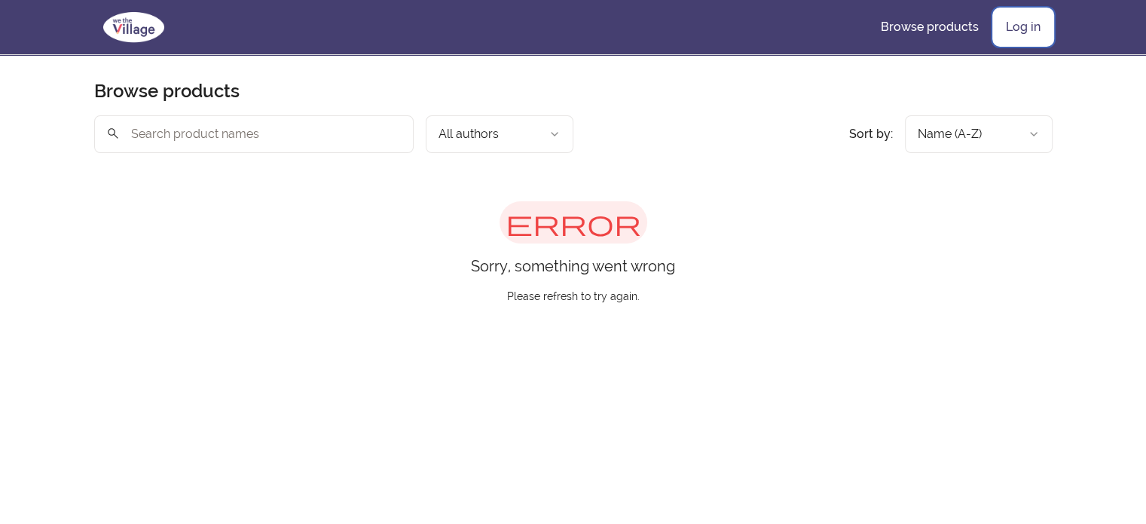
click at [1021, 31] on link "Log in" at bounding box center [1023, 27] width 59 height 36
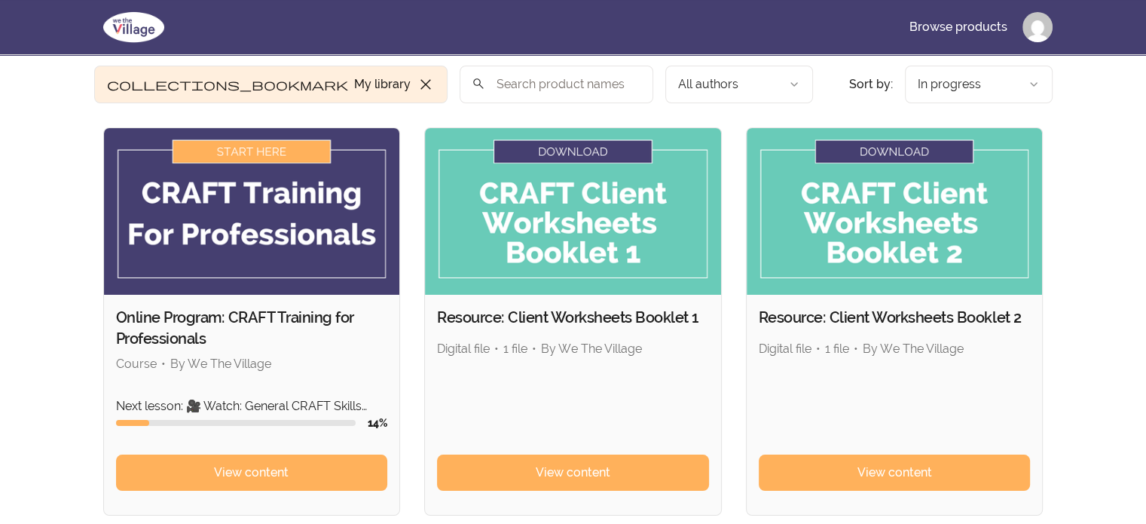
scroll to position [75, 0]
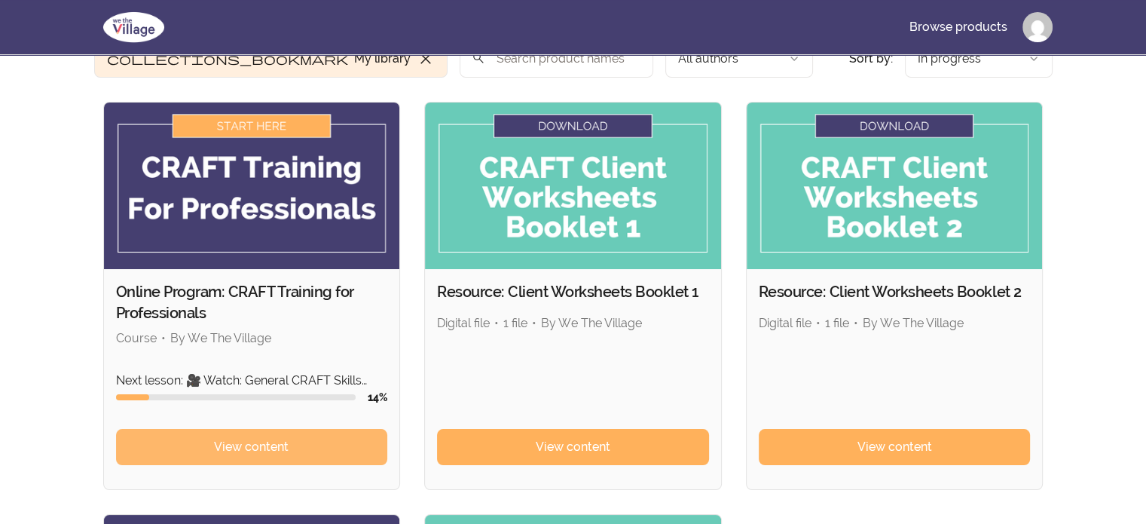
click at [185, 436] on link "View content" at bounding box center [252, 447] width 272 height 36
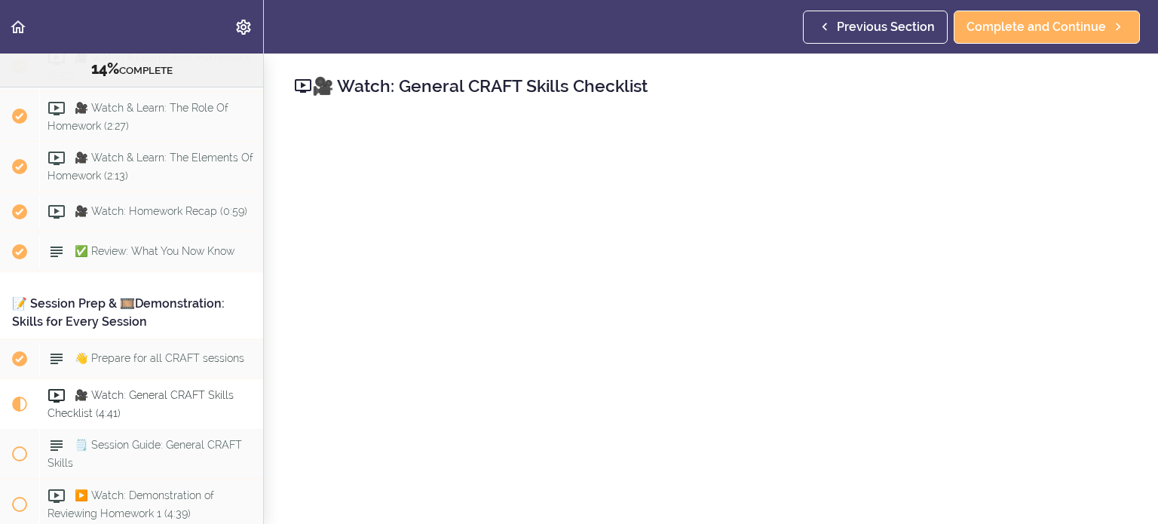
scroll to position [1357, 0]
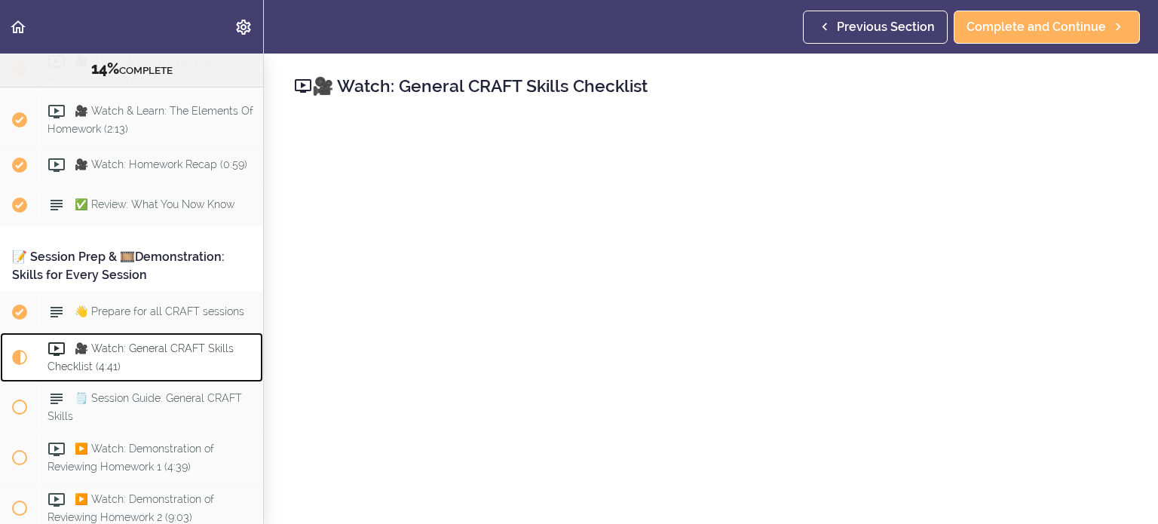
click at [69, 353] on span at bounding box center [59, 349] width 24 height 18
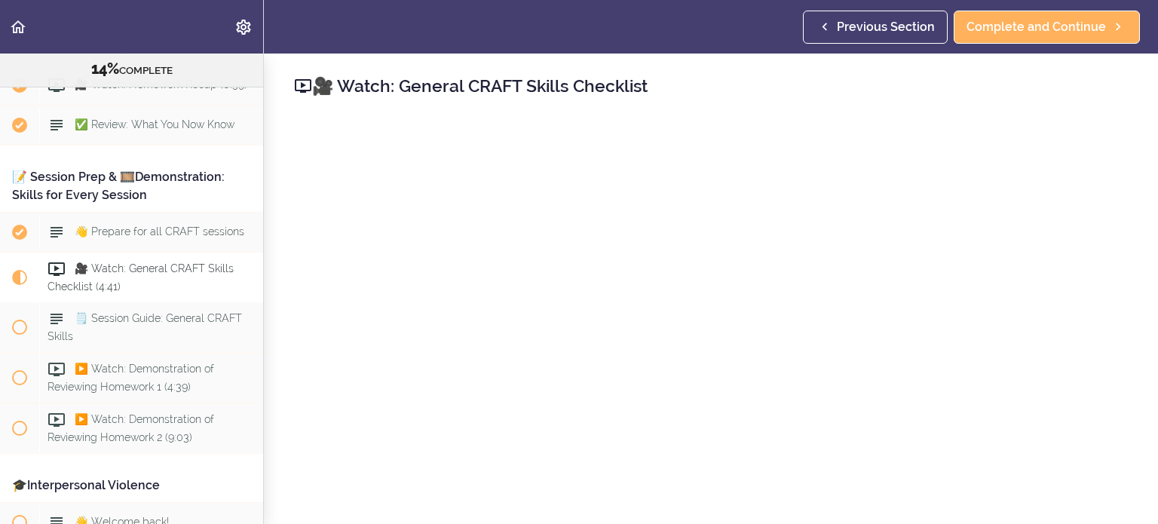
scroll to position [75, 0]
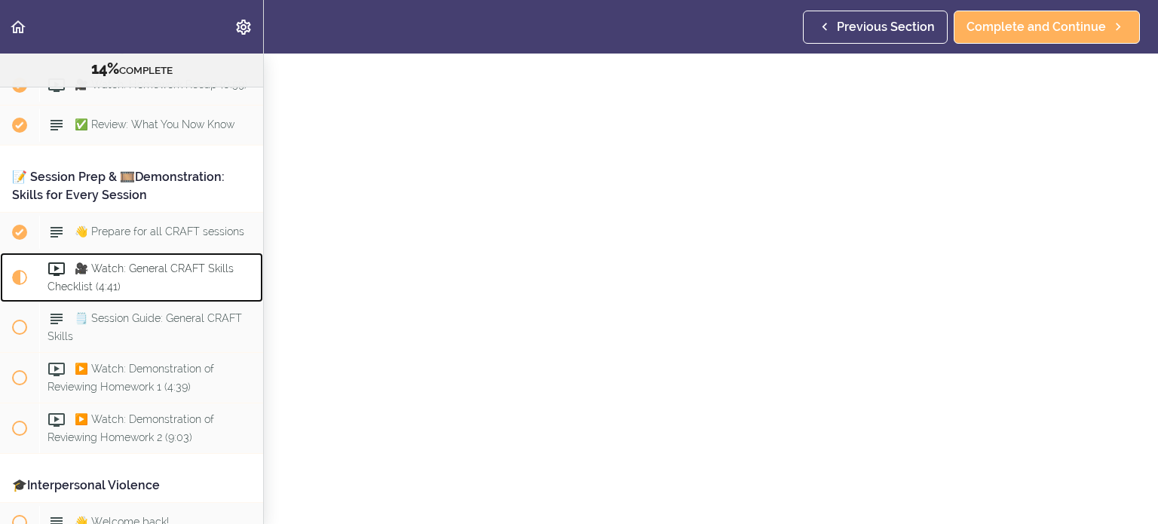
click at [94, 276] on span "🎥 Watch: General CRAFT Skills Checklist (4:41)" at bounding box center [140, 277] width 186 height 29
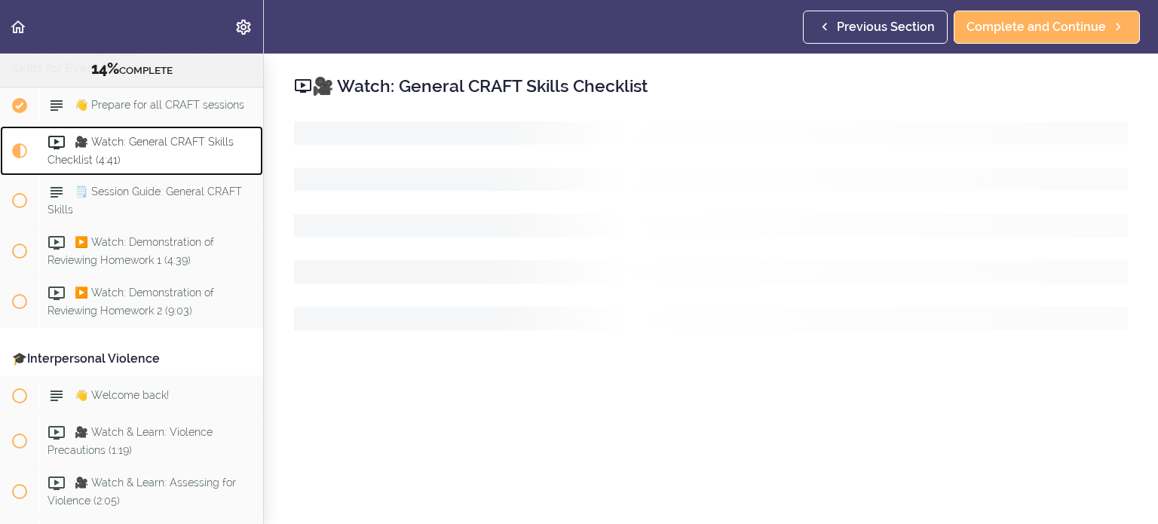
scroll to position [1587, 0]
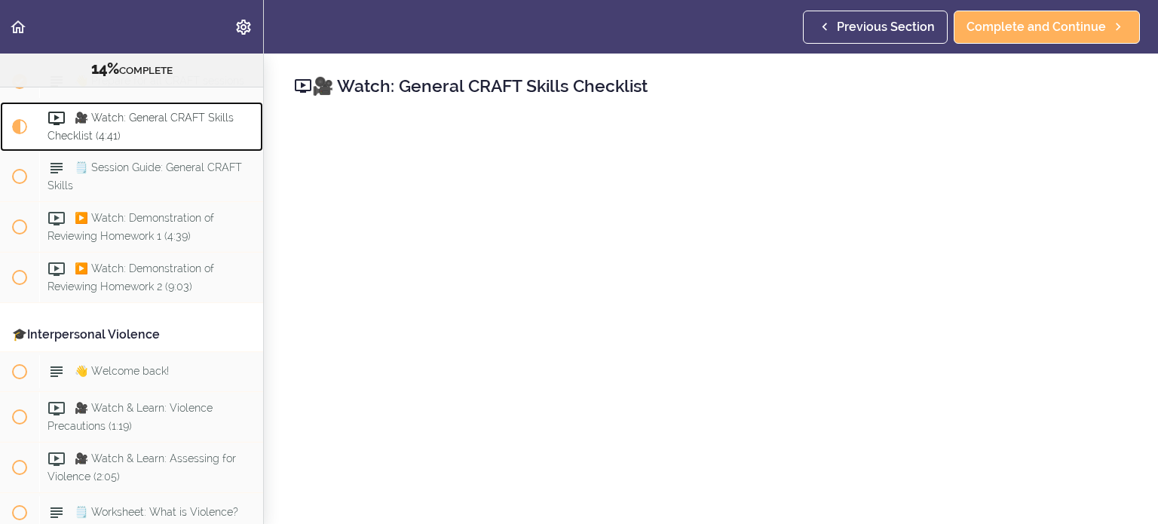
click at [142, 122] on span "🎥 Watch: General CRAFT Skills Checklist (4:41)" at bounding box center [140, 126] width 186 height 29
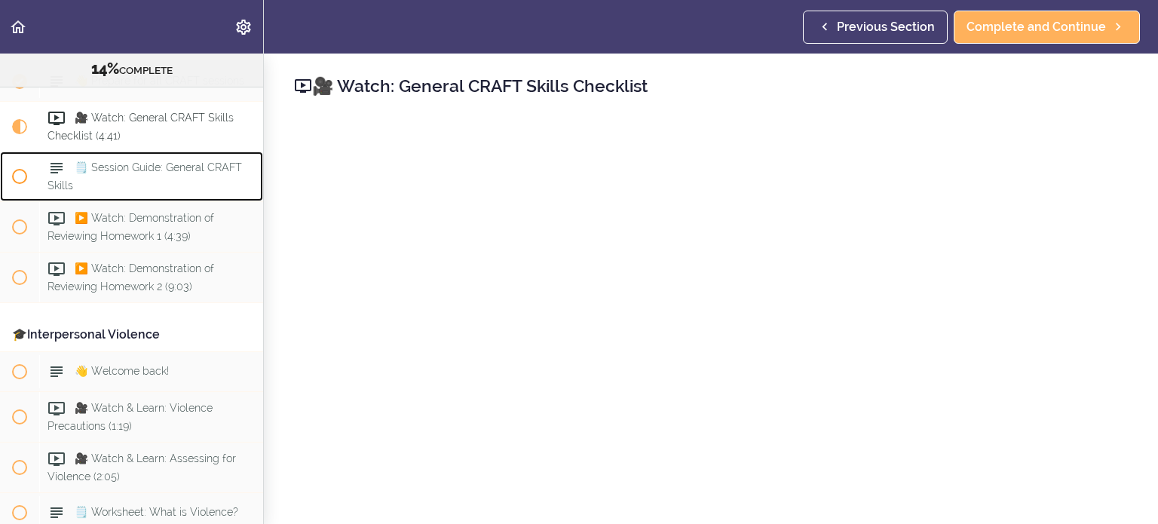
click at [173, 182] on span "🗒️ Session Guide: General CRAFT Skills" at bounding box center [144, 176] width 194 height 29
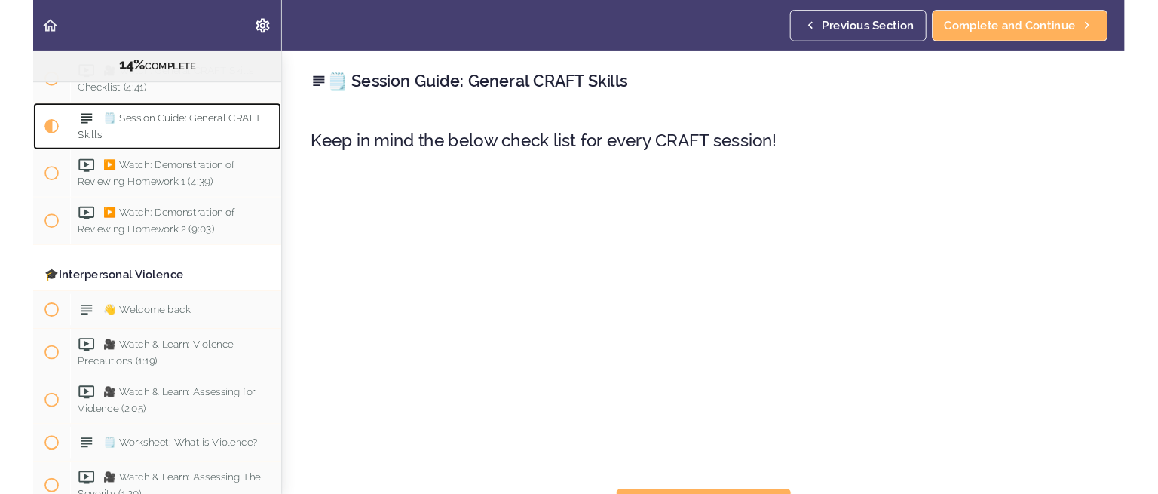
scroll to position [1637, 0]
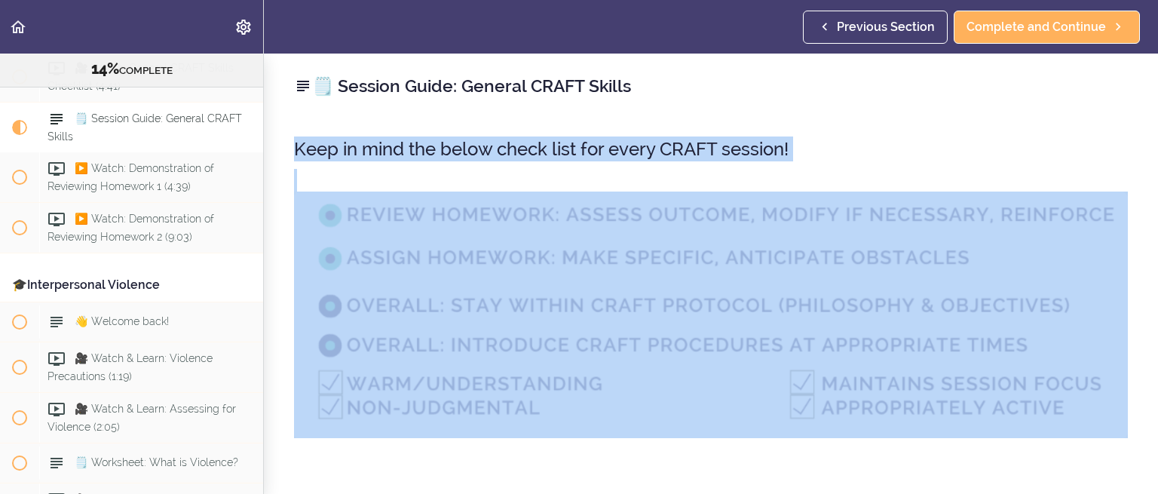
drag, startPoint x: 291, startPoint y: 119, endPoint x: 1109, endPoint y: 274, distance: 833.1
click at [1109, 274] on div "🗒️ Session Guide: General CRAFT Skills Keep in mind the below check list for ev…" at bounding box center [711, 274] width 894 height 440
click at [1004, 116] on div "🗒️ Session Guide: General CRAFT Skills Keep in mind the below check list for ev…" at bounding box center [711, 274] width 894 height 440
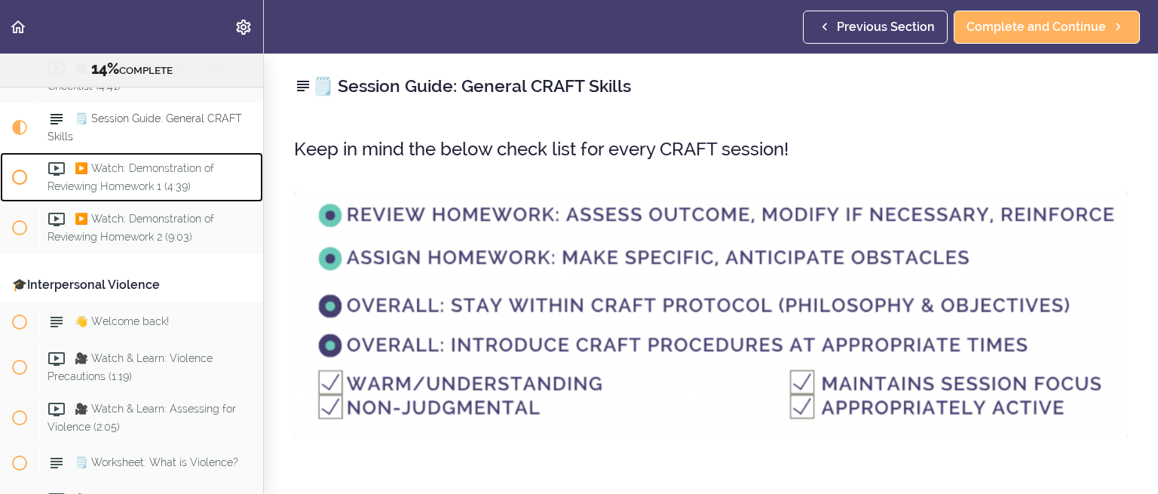
click at [45, 179] on div "▶️ Watch: Demonstration of Reviewing Homework 1 (4:39)" at bounding box center [151, 177] width 224 height 50
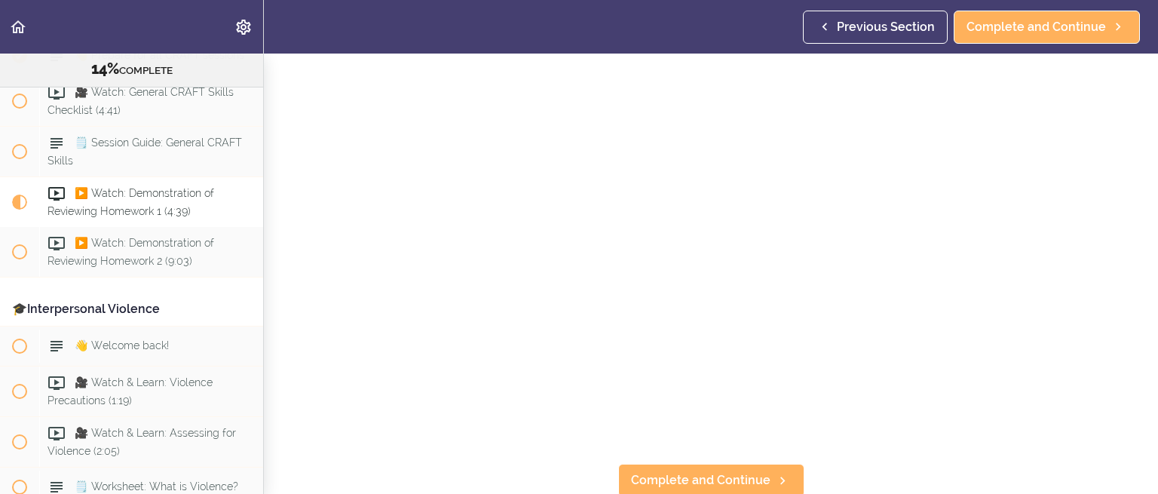
scroll to position [1538, 0]
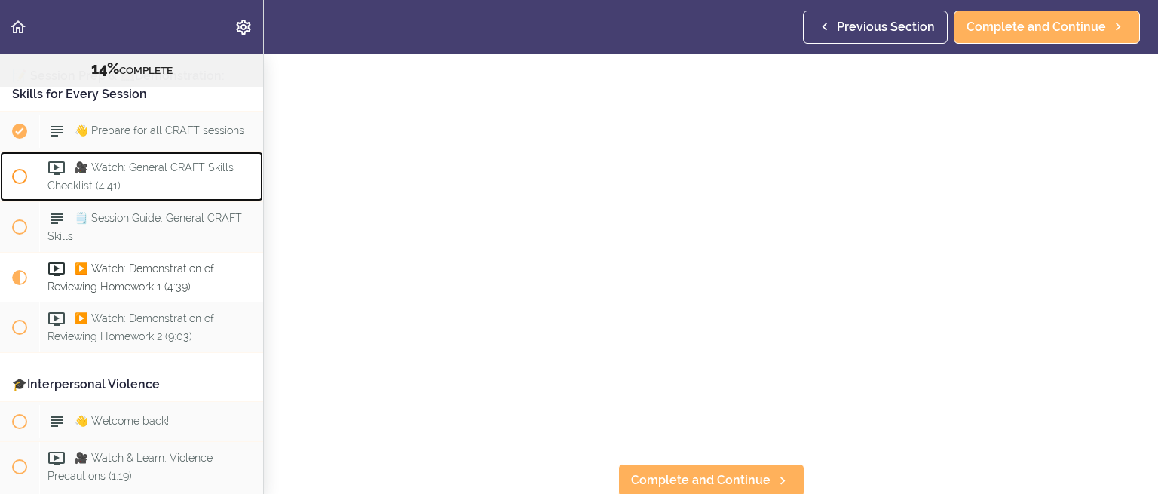
click at [131, 172] on span "🎥 Watch: General CRAFT Skills Checklist (4:41)" at bounding box center [140, 176] width 186 height 29
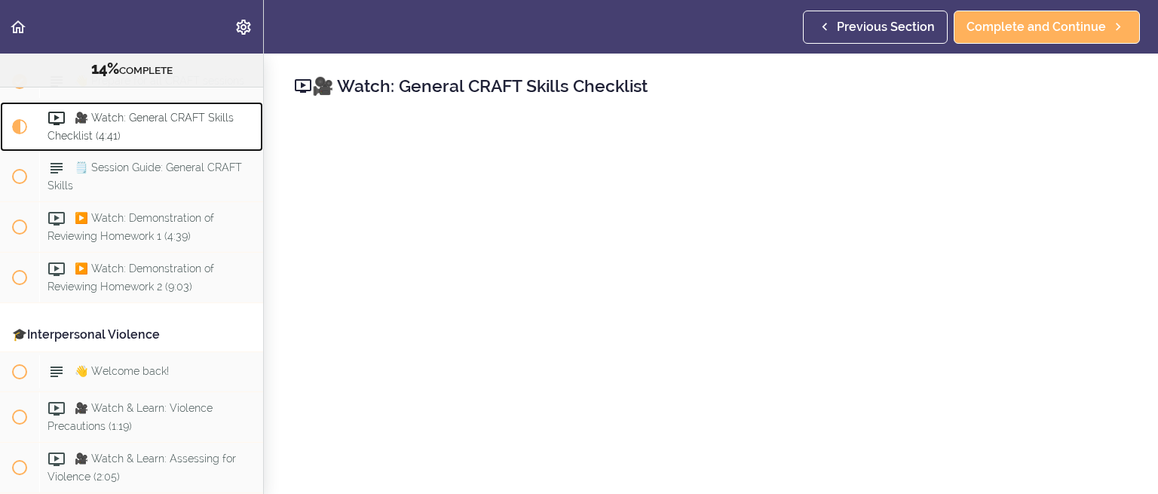
scroll to position [226, 0]
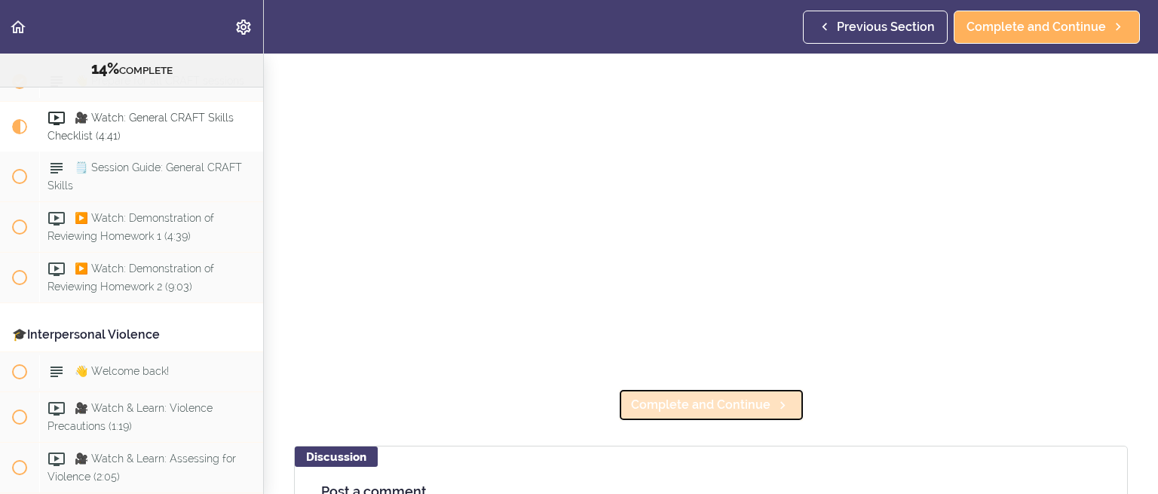
click at [672, 412] on link "Complete and Continue" at bounding box center [711, 404] width 186 height 33
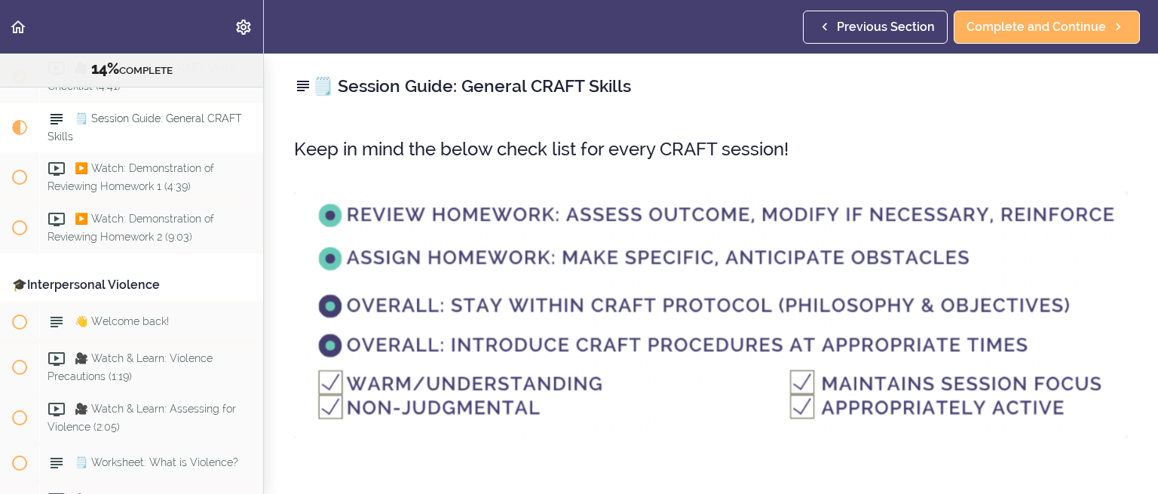
scroll to position [1562, 0]
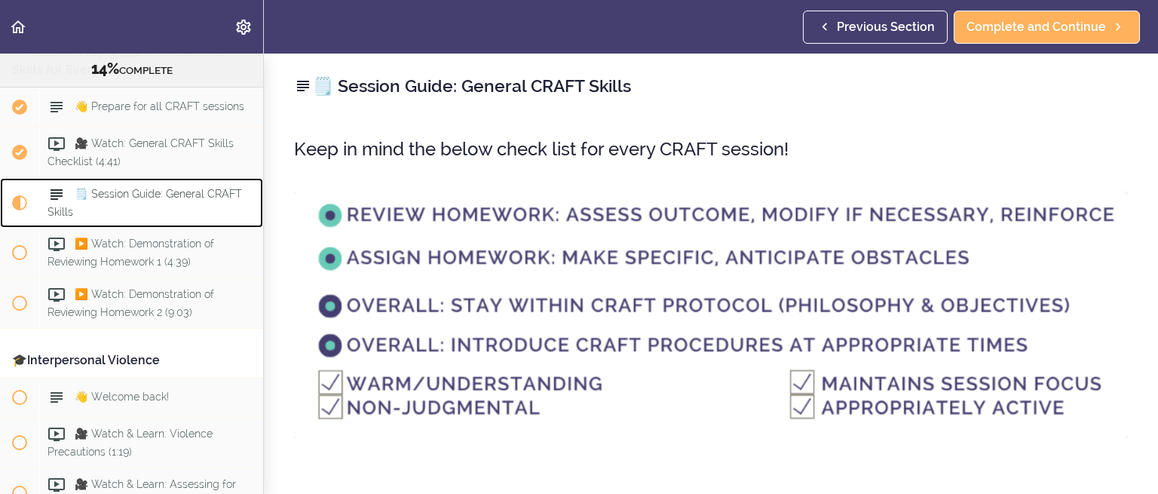
click at [112, 197] on span "🗒️ Session Guide: General CRAFT Skills" at bounding box center [144, 202] width 194 height 29
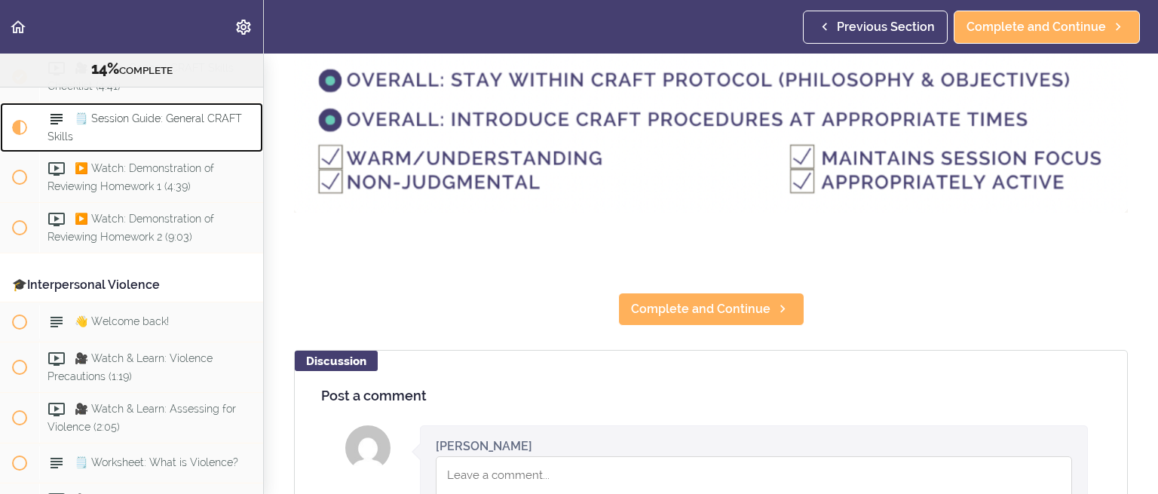
scroll to position [226, 0]
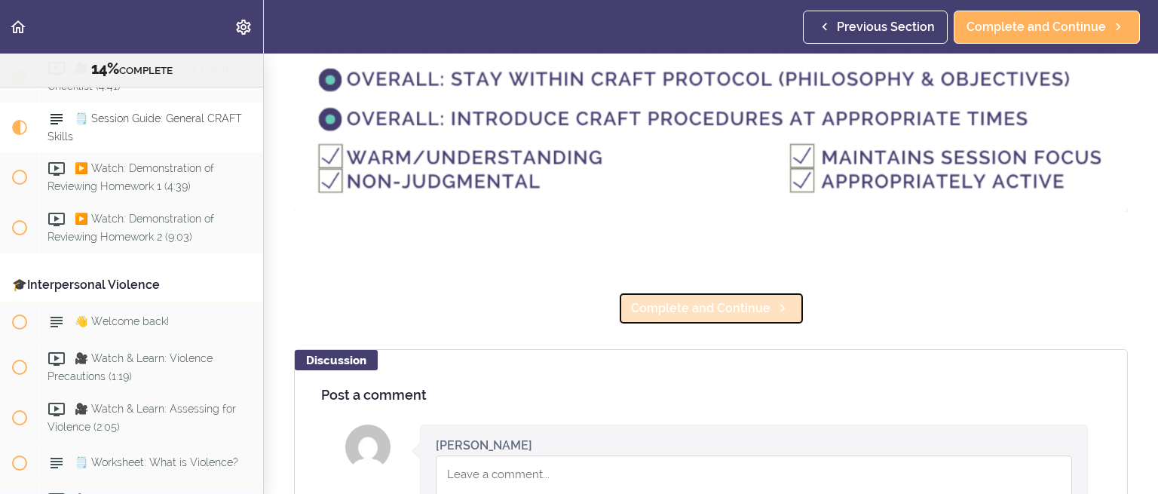
click at [688, 304] on span "Complete and Continue" at bounding box center [700, 308] width 139 height 18
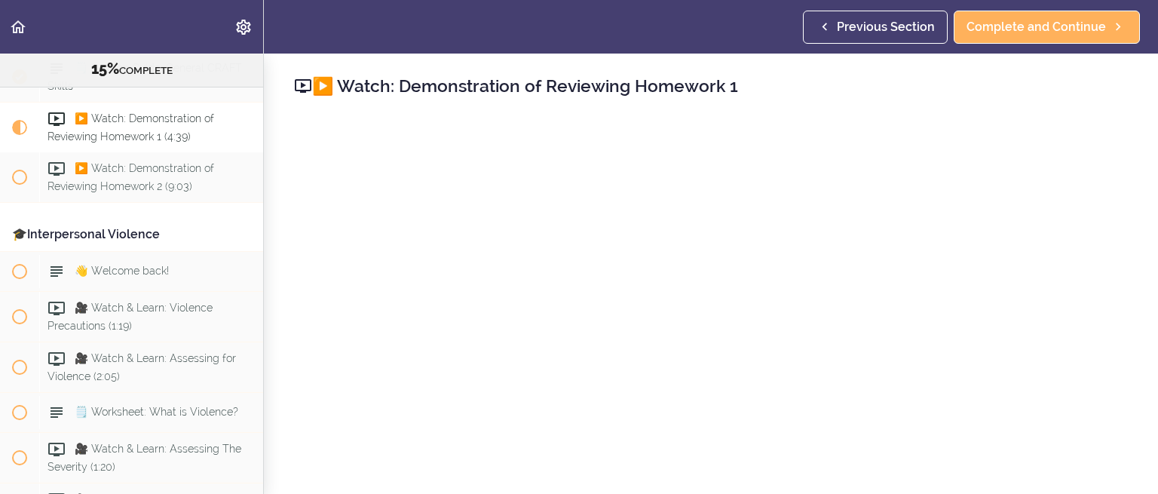
scroll to position [1688, 0]
click at [142, 128] on span "▶️ Watch: Demonstration of Reviewing Homework 1 (4:39)" at bounding box center [130, 126] width 167 height 29
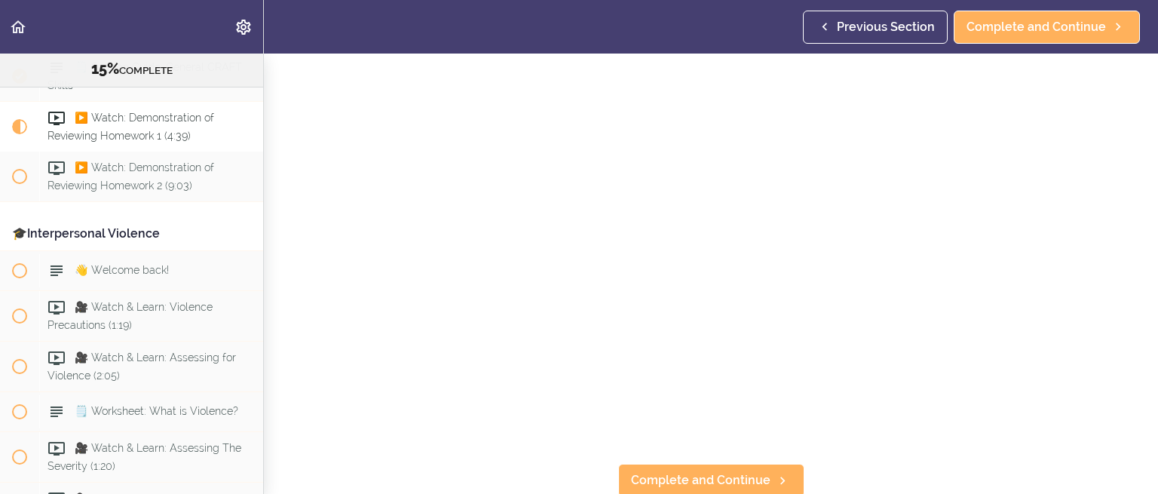
scroll to position [149, 0]
click at [666, 465] on link "Complete and Continue" at bounding box center [711, 481] width 186 height 33
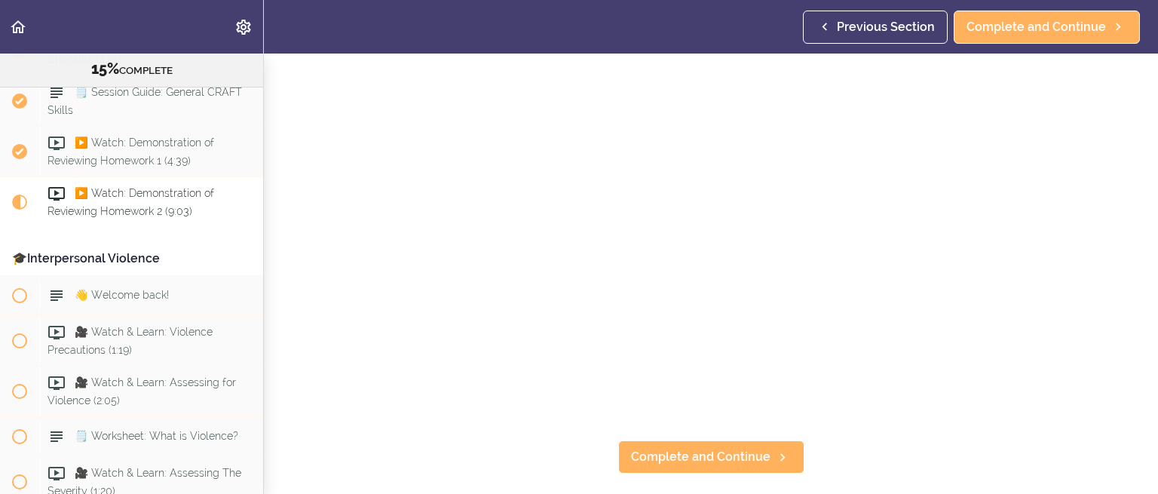
scroll to position [151, 0]
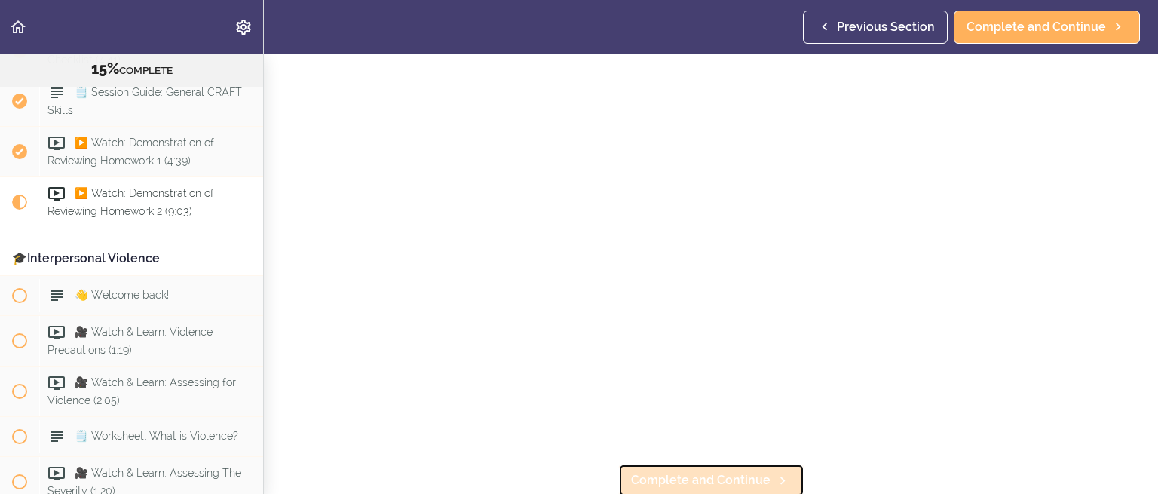
click at [724, 471] on span "Complete and Continue" at bounding box center [700, 480] width 139 height 18
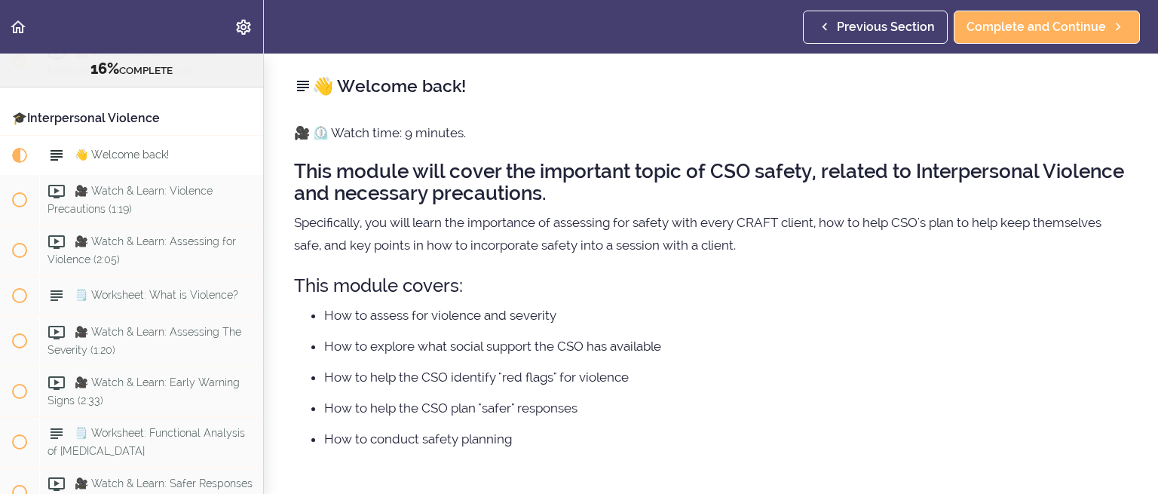
scroll to position [1838, 0]
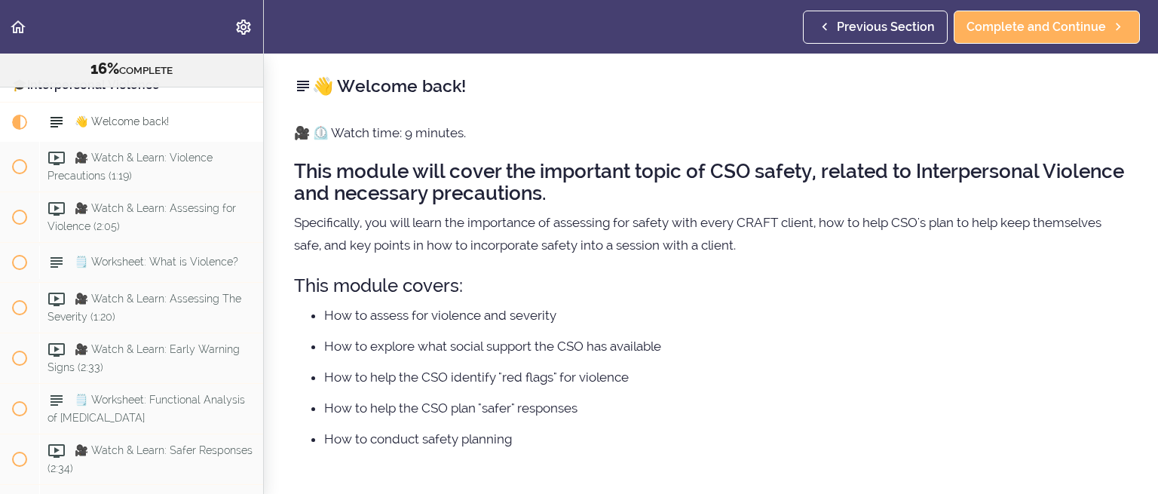
click at [893, 353] on li "How to explore what social support the CSO has available" at bounding box center [725, 346] width 803 height 20
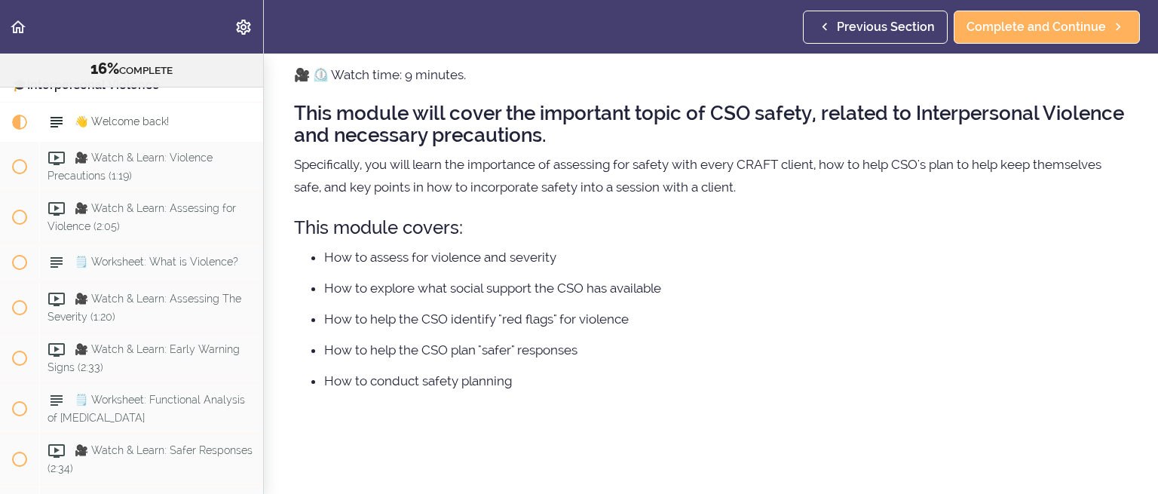
scroll to position [226, 0]
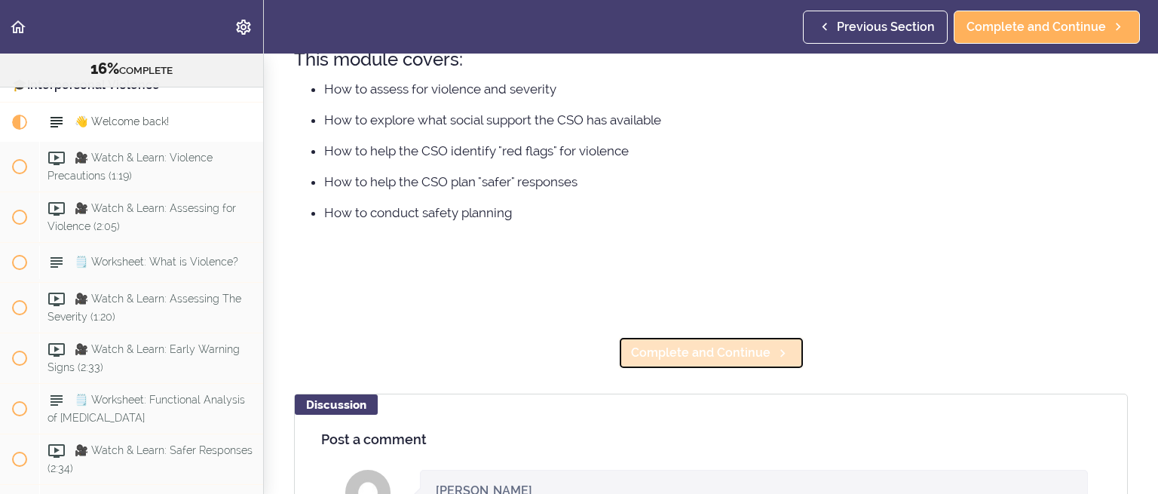
click at [669, 347] on span "Complete and Continue" at bounding box center [700, 353] width 139 height 18
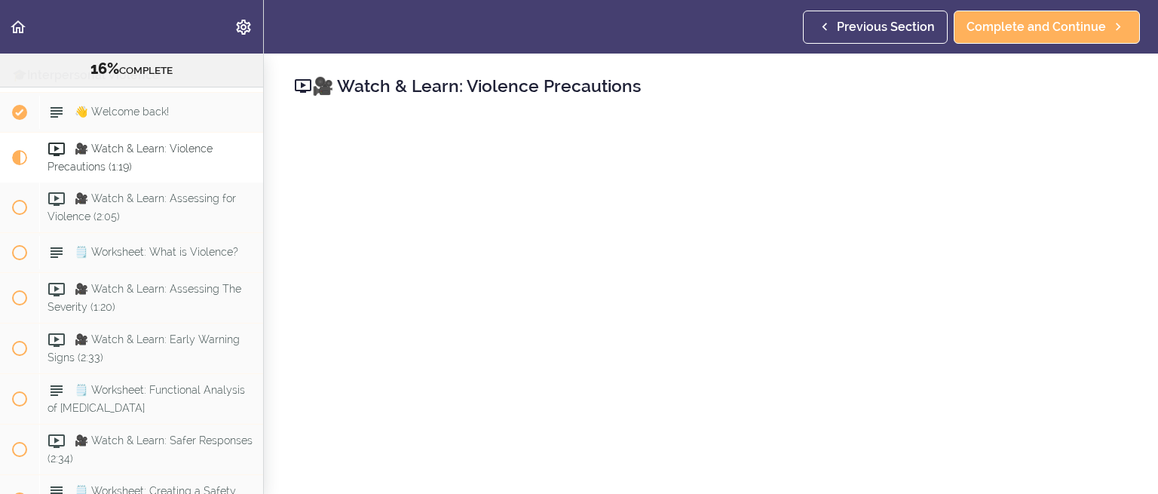
scroll to position [75, 0]
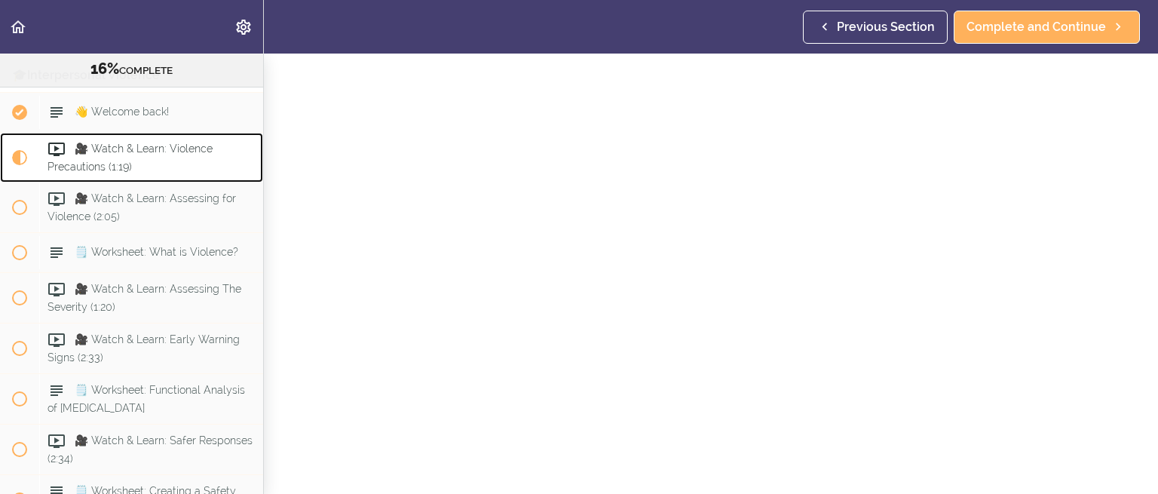
click at [139, 172] on div "🎥 Watch & Learn: Violence Precautions (1:19)" at bounding box center [151, 158] width 224 height 50
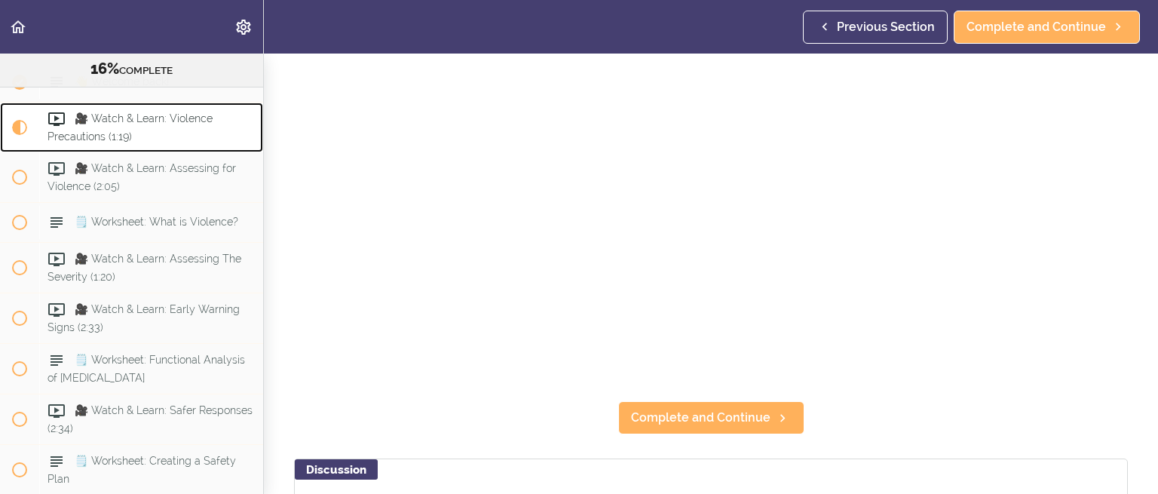
scroll to position [226, 0]
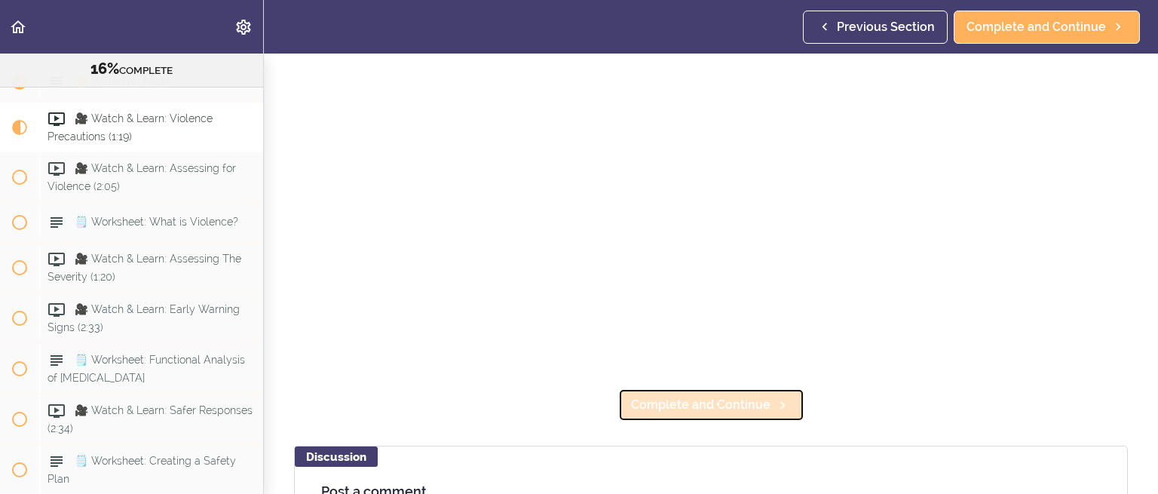
click at [684, 399] on span "Complete and Continue" at bounding box center [700, 405] width 139 height 18
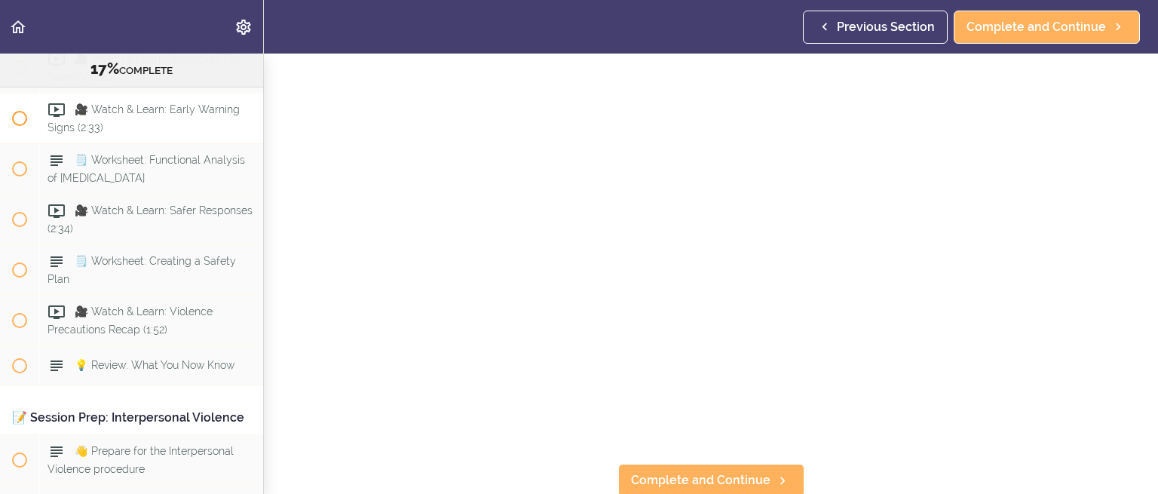
scroll to position [1776, 0]
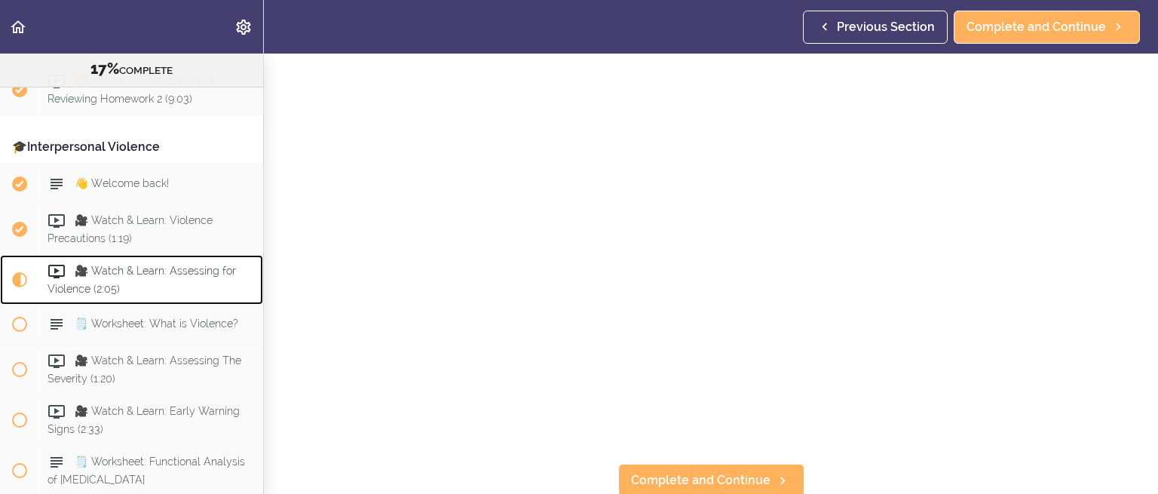
click at [112, 286] on div "🎥 Watch & Learn: Assessing for Violence (2:05)" at bounding box center [151, 280] width 224 height 50
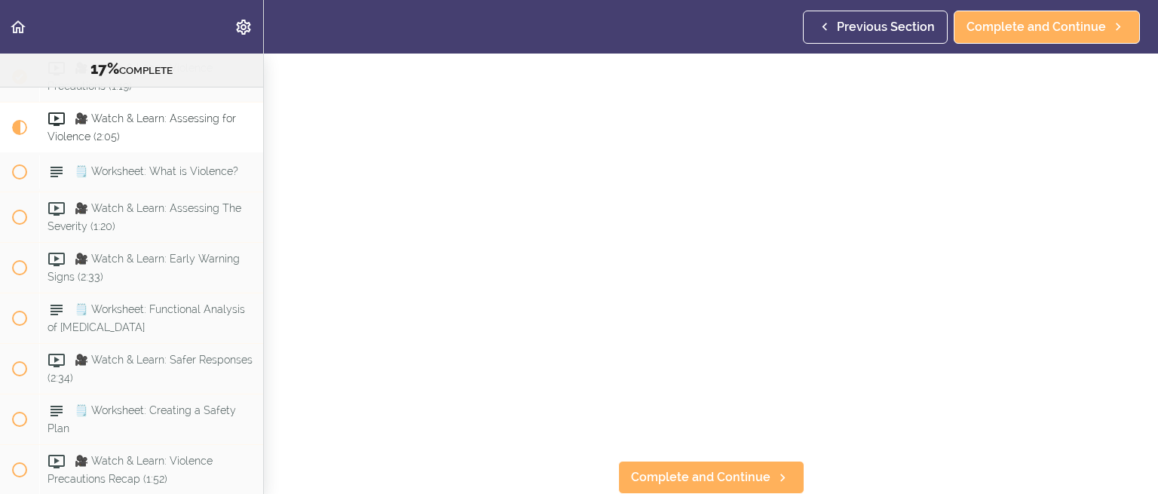
scroll to position [158, 0]
click at [675, 468] on span "Complete and Continue" at bounding box center [700, 477] width 139 height 18
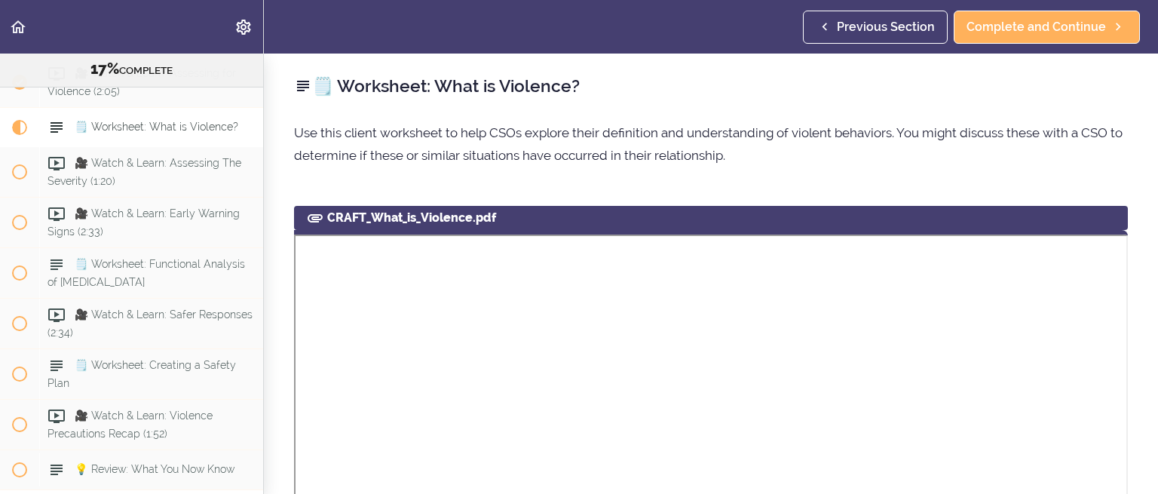
scroll to position [1978, 0]
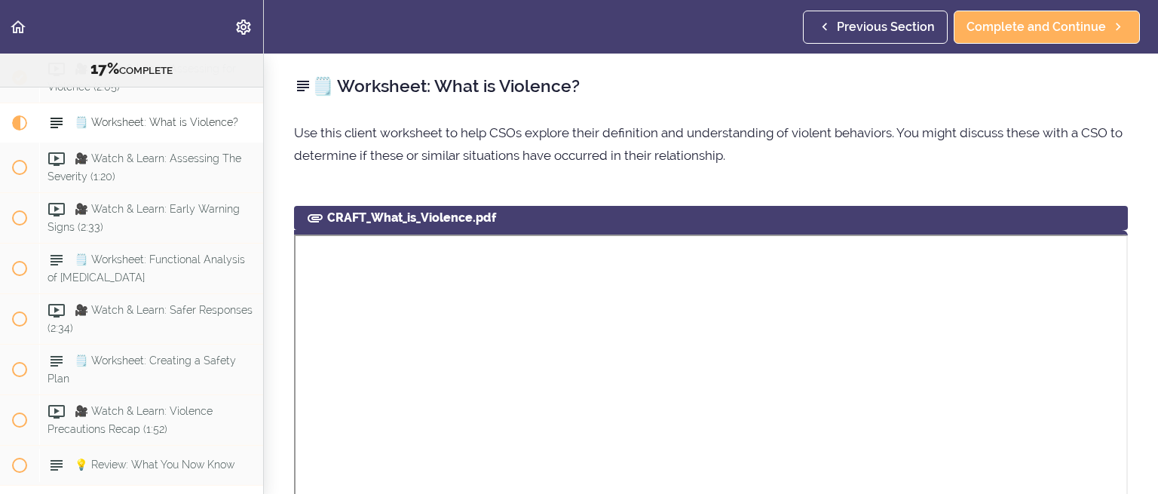
click at [1054, 165] on p "Use this client worksheet to help CSOs explore their definition and understandi…" at bounding box center [711, 143] width 834 height 45
click at [1128, 167] on div "🗒️ Worksheet: What is Violence? Use this client worksheet to help CSOs explore …" at bounding box center [711, 274] width 894 height 440
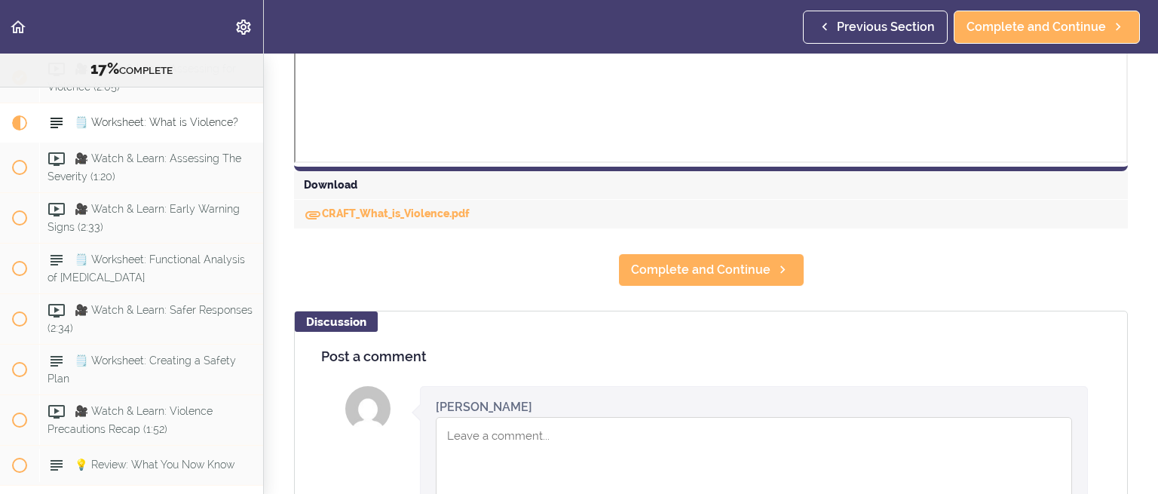
scroll to position [754, 0]
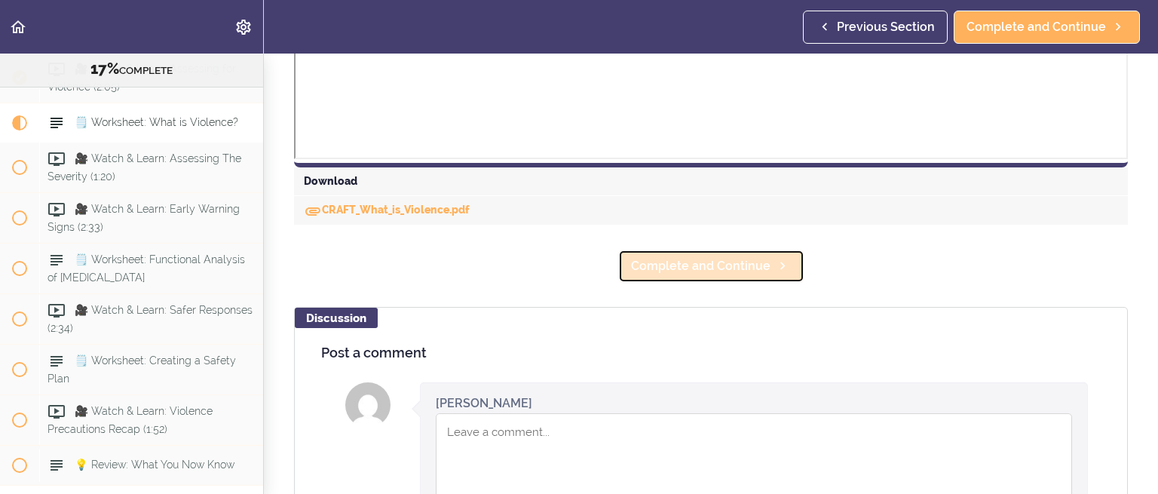
click at [665, 262] on span "Complete and Continue" at bounding box center [700, 266] width 139 height 18
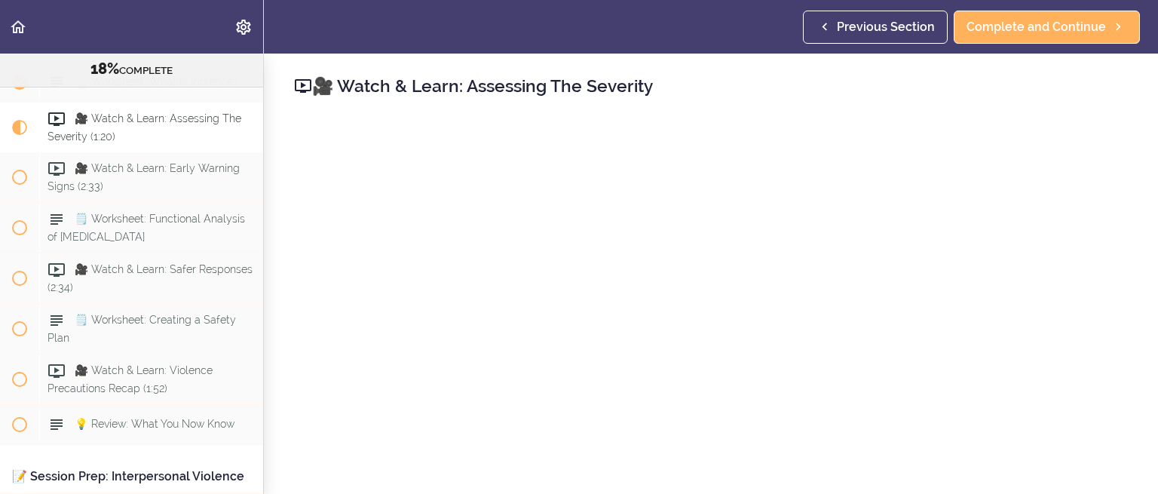
scroll to position [1943, 0]
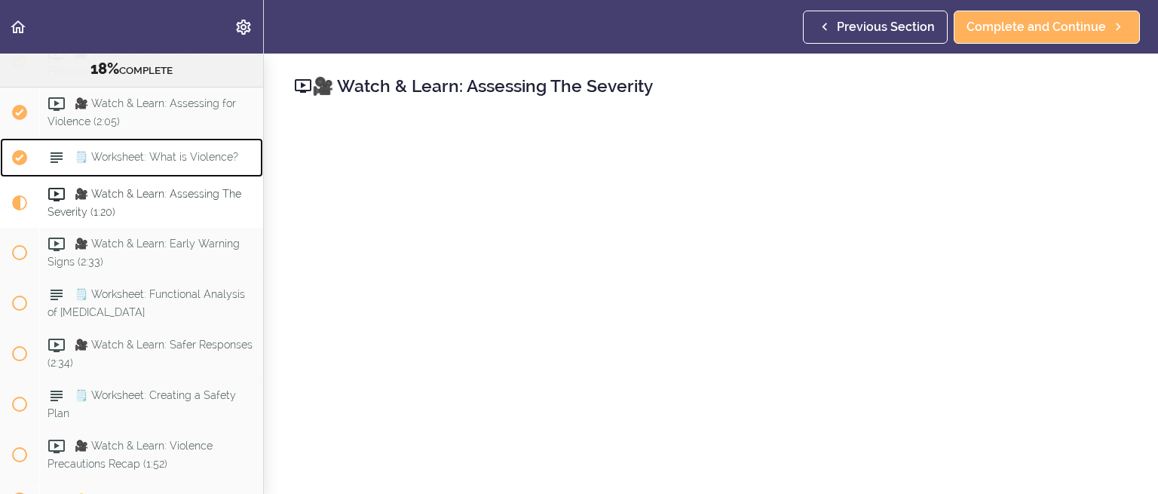
click at [133, 163] on span "🗒️ Worksheet: What is Violence?" at bounding box center [157, 157] width 164 height 12
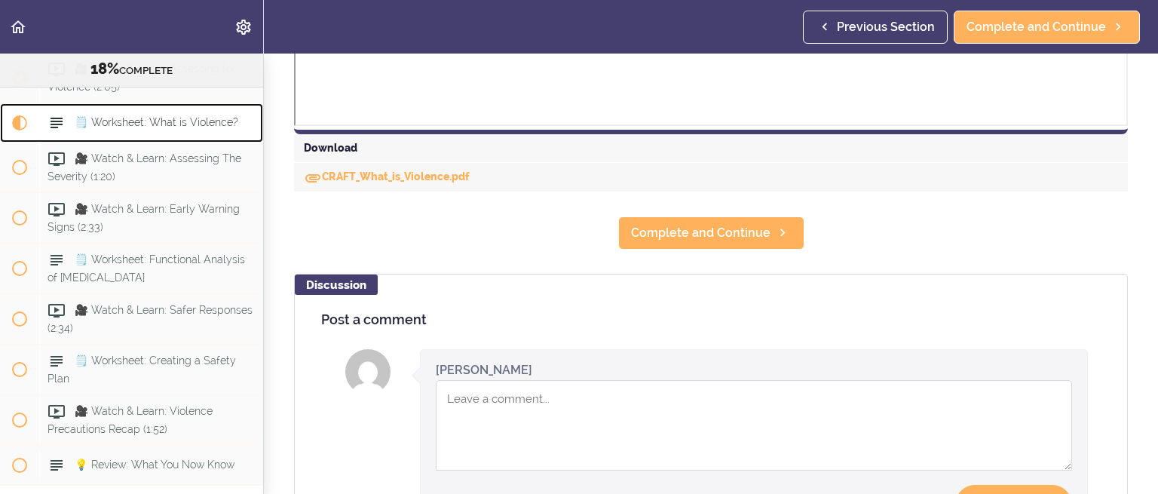
scroll to position [754, 0]
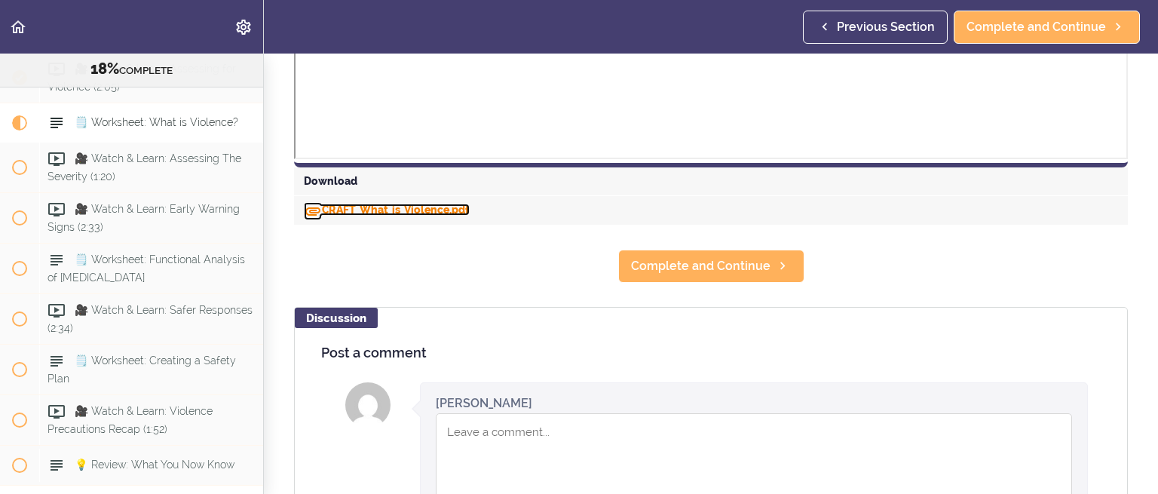
click at [415, 206] on link "CRAFT_What_is_Violence.pdf" at bounding box center [387, 209] width 166 height 12
click at [935, 289] on section "Online Program: CRAFT Training for Professionals 18% COMPLETE 📜Introduction to …" at bounding box center [579, 274] width 1158 height 440
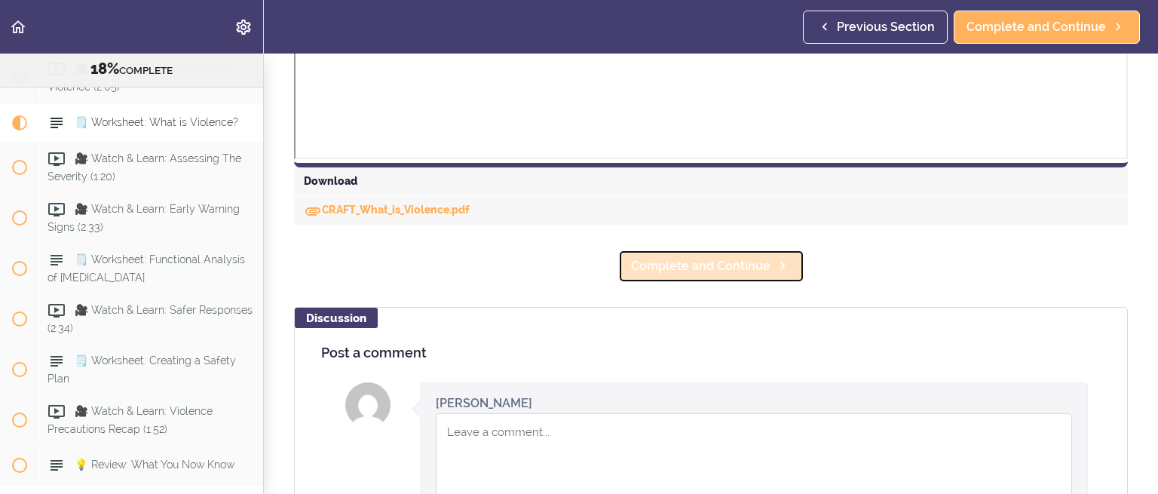
click at [780, 268] on use at bounding box center [782, 266] width 5 height 8
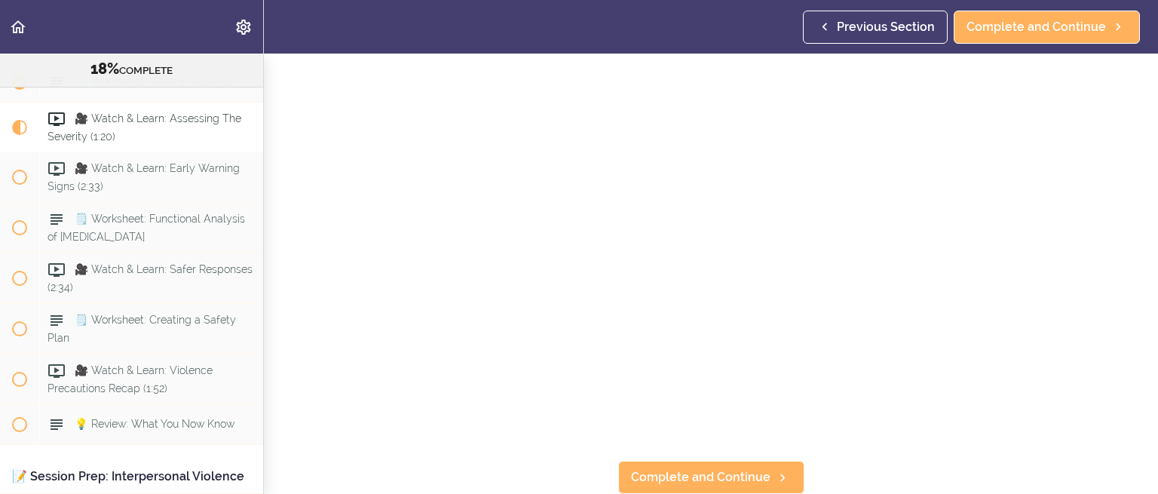
scroll to position [158, 0]
click at [637, 468] on span "Complete and Continue" at bounding box center [700, 477] width 139 height 18
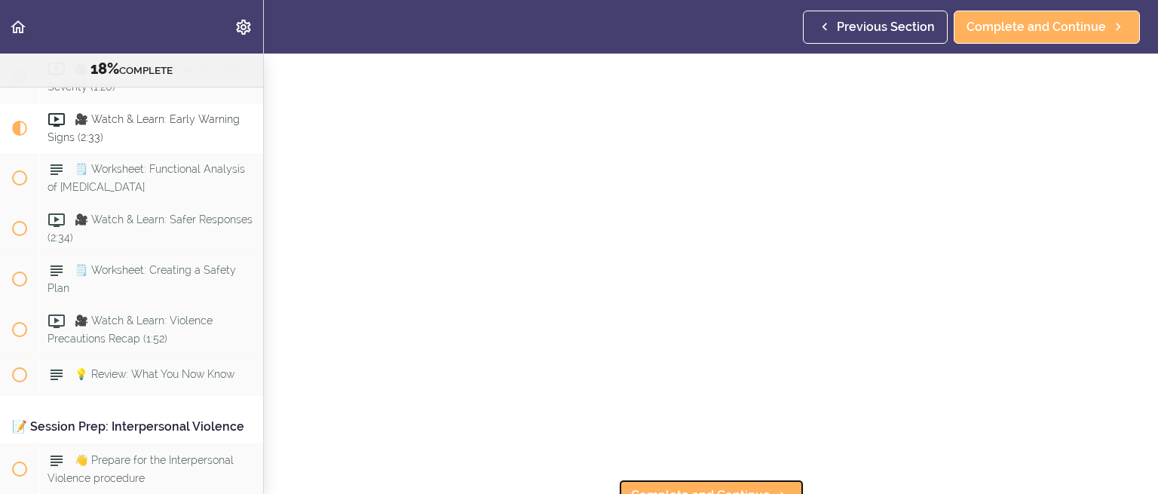
scroll to position [158, 0]
click at [690, 468] on span "Complete and Continue" at bounding box center [700, 477] width 139 height 18
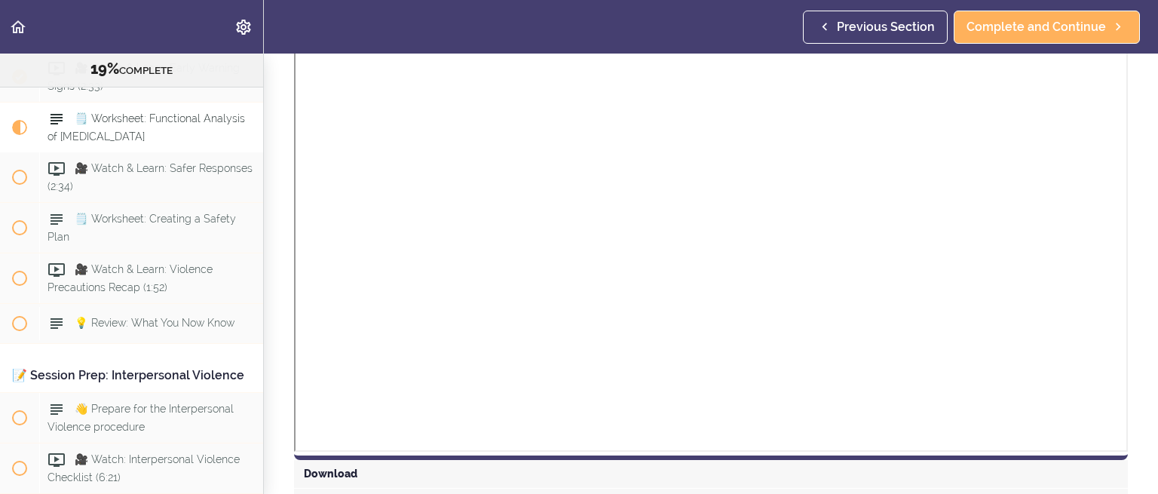
scroll to position [468, 0]
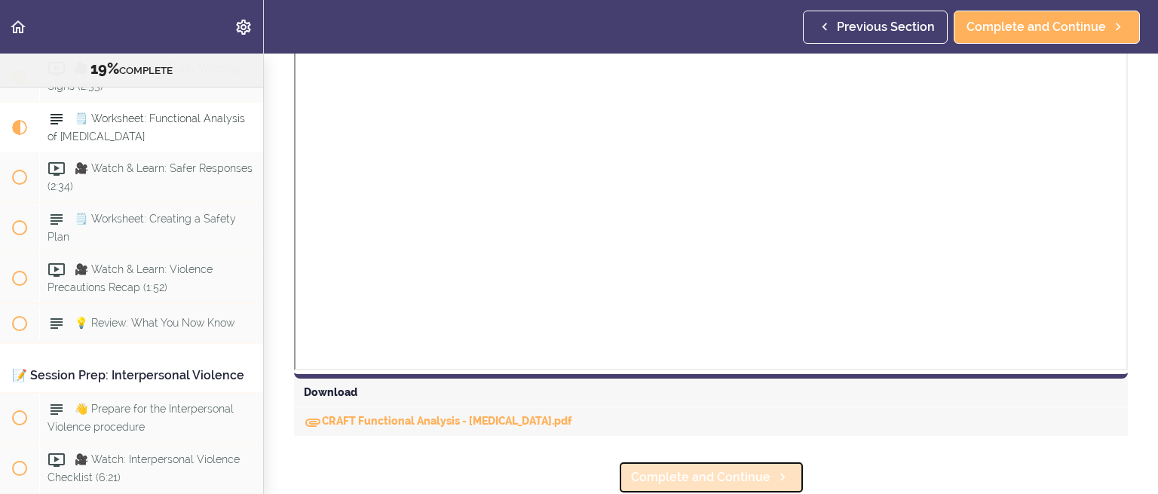
click at [690, 468] on span "Complete and Continue" at bounding box center [700, 477] width 139 height 18
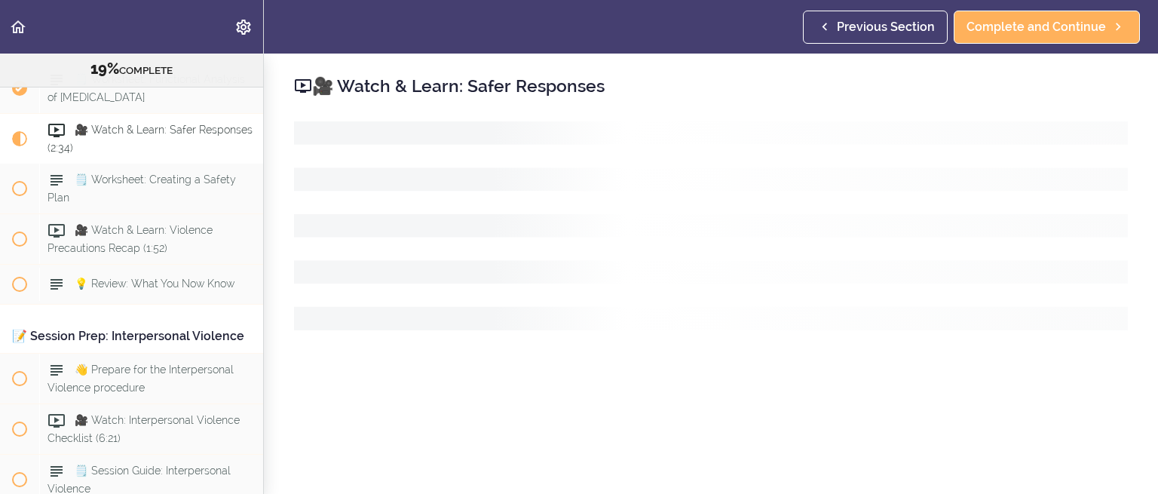
scroll to position [2170, 0]
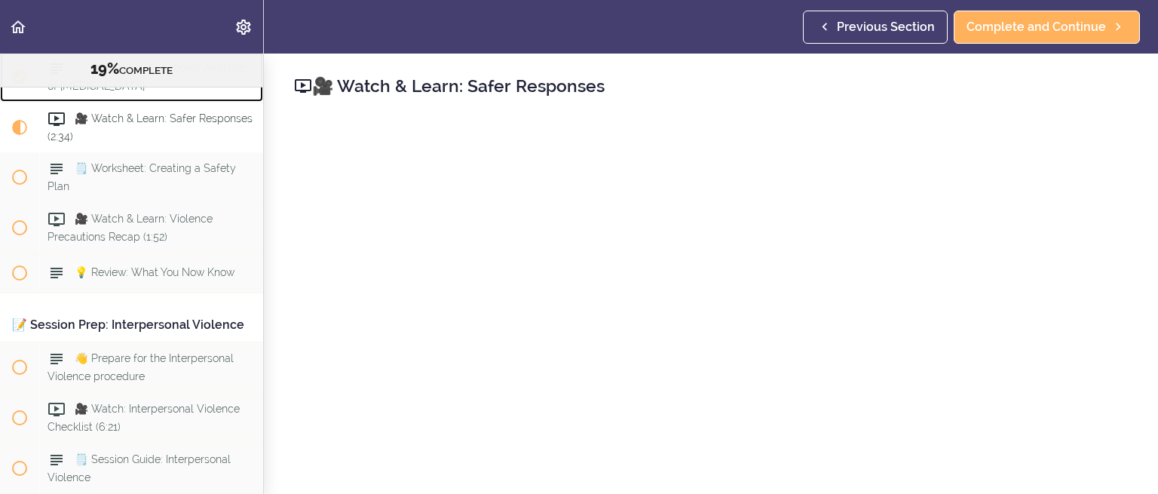
click at [124, 91] on span "🗒️ Worksheet: Functional Analysis of [MEDICAL_DATA]" at bounding box center [145, 76] width 197 height 29
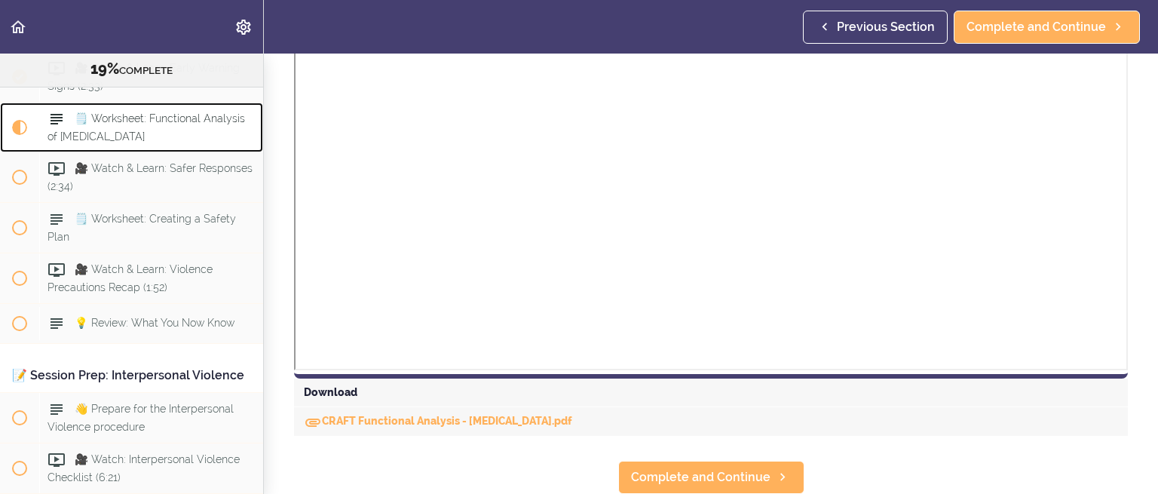
scroll to position [468, 0]
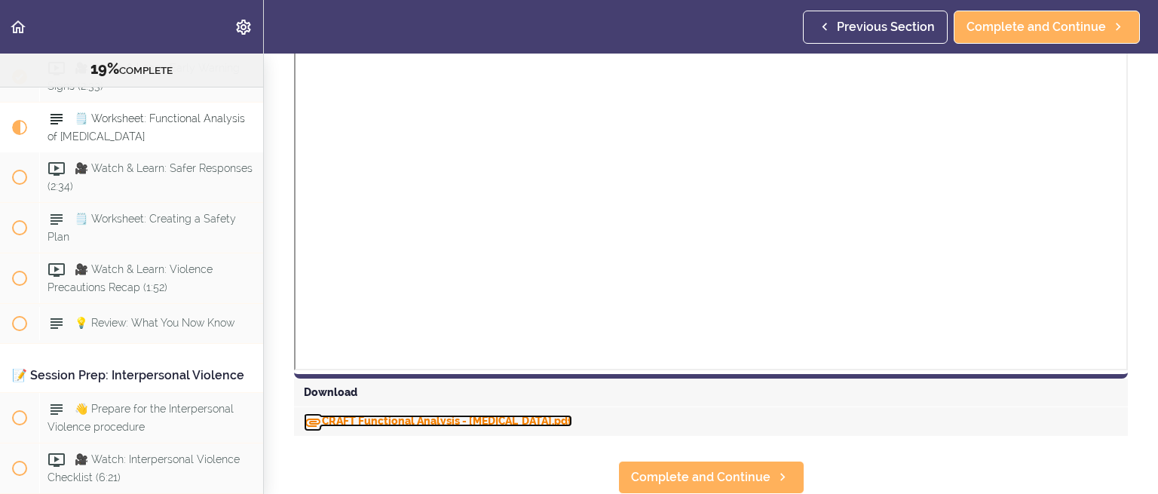
click at [498, 415] on link "CRAFT Functional Analysis - [MEDICAL_DATA].pdf" at bounding box center [438, 421] width 268 height 12
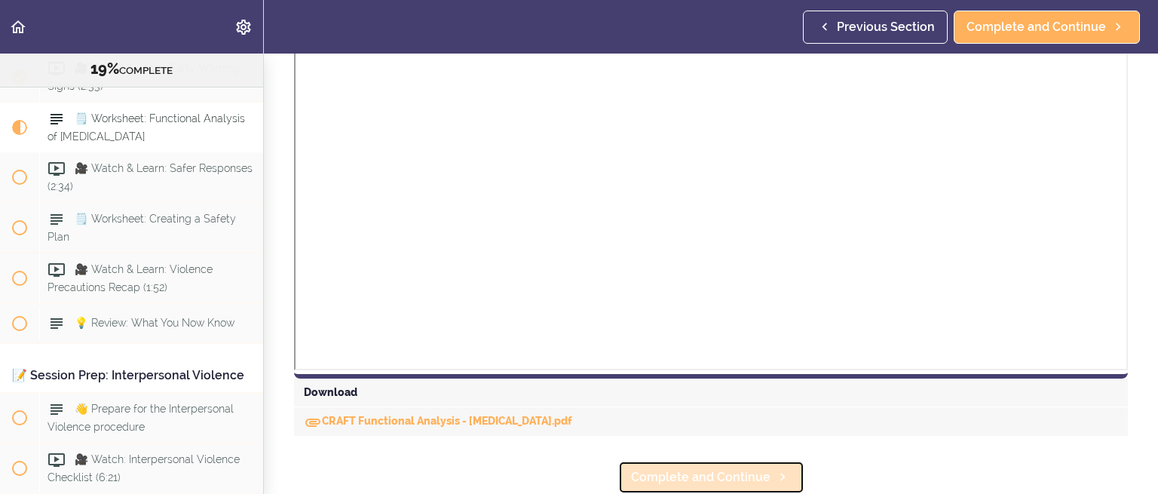
click at [664, 468] on span "Complete and Continue" at bounding box center [700, 477] width 139 height 18
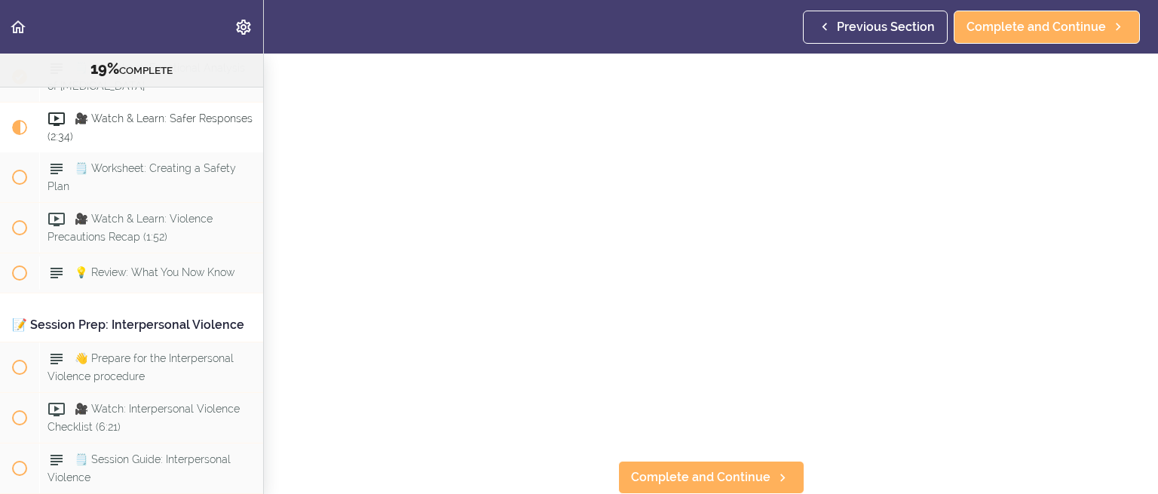
scroll to position [83, 0]
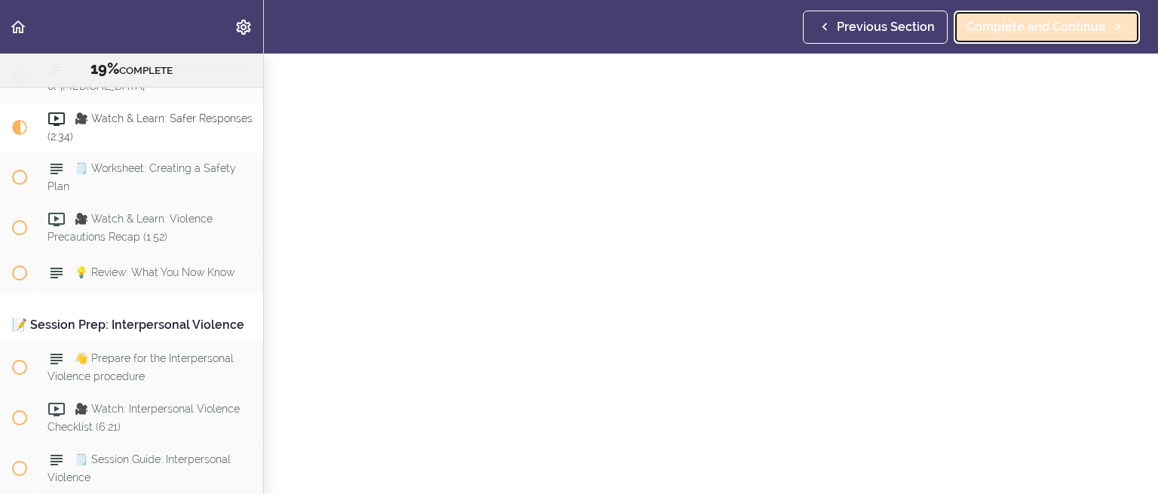
click at [1042, 24] on span "Complete and Continue" at bounding box center [1035, 27] width 139 height 18
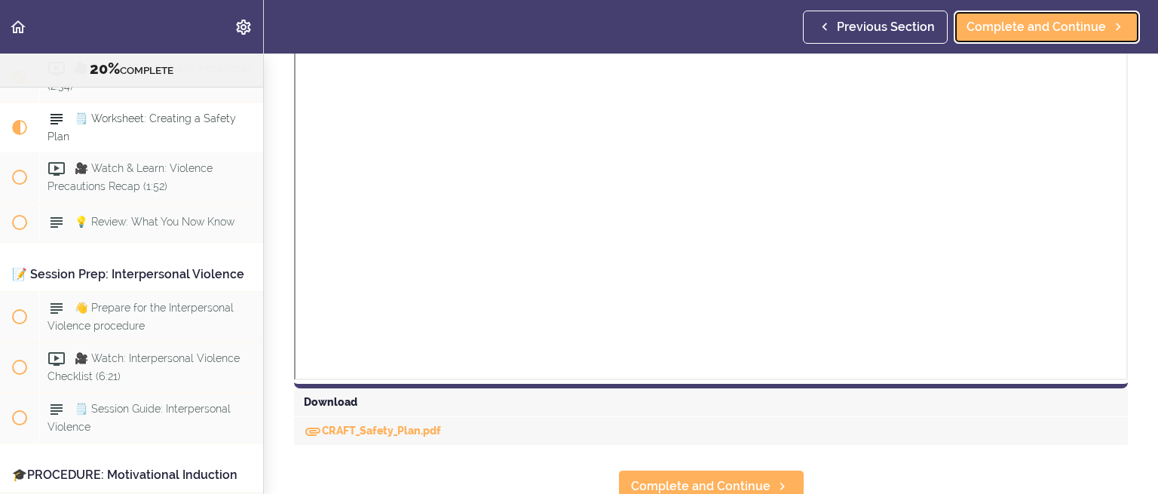
scroll to position [697, 0]
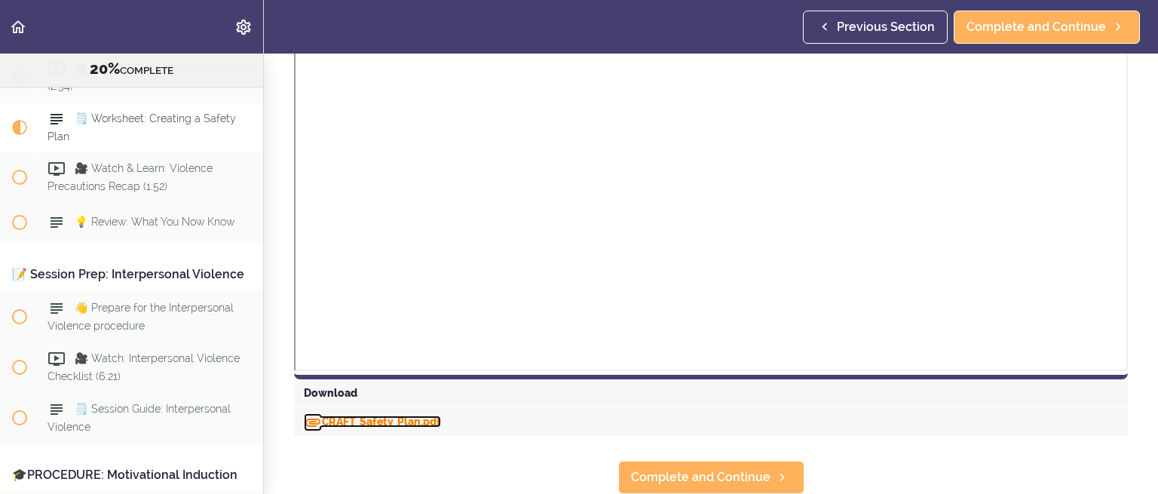
click at [400, 415] on link "CRAFT_Safety_Plan.pdf" at bounding box center [372, 421] width 137 height 12
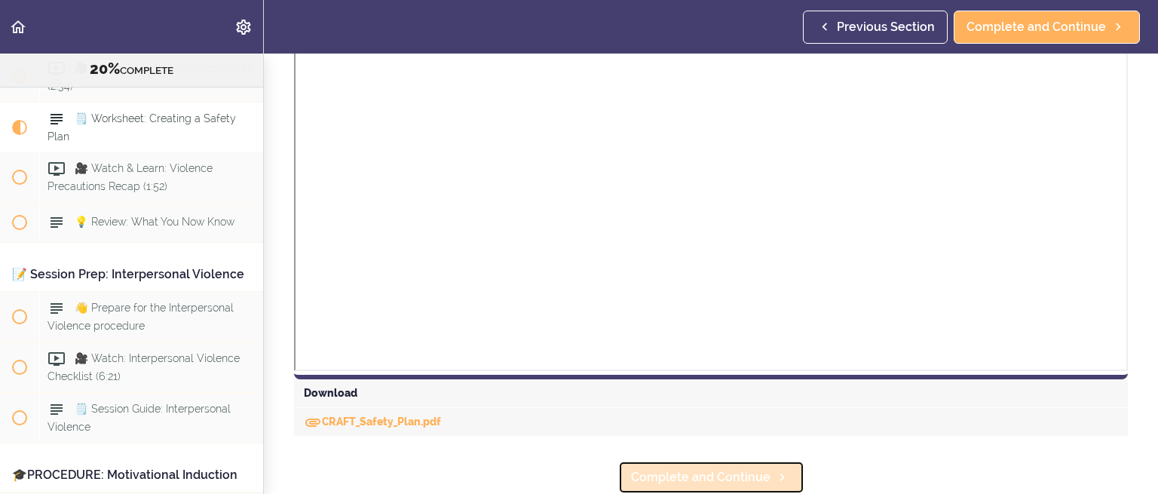
click at [736, 461] on link "Complete and Continue" at bounding box center [711, 477] width 186 height 33
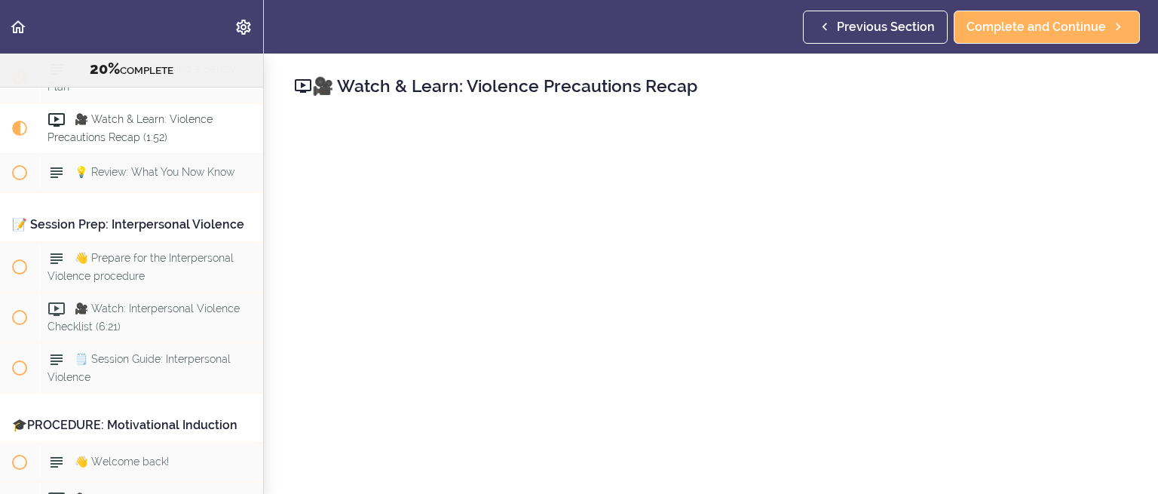
scroll to position [2270, 0]
click at [1146, 482] on div at bounding box center [1146, 482] width 0 height 0
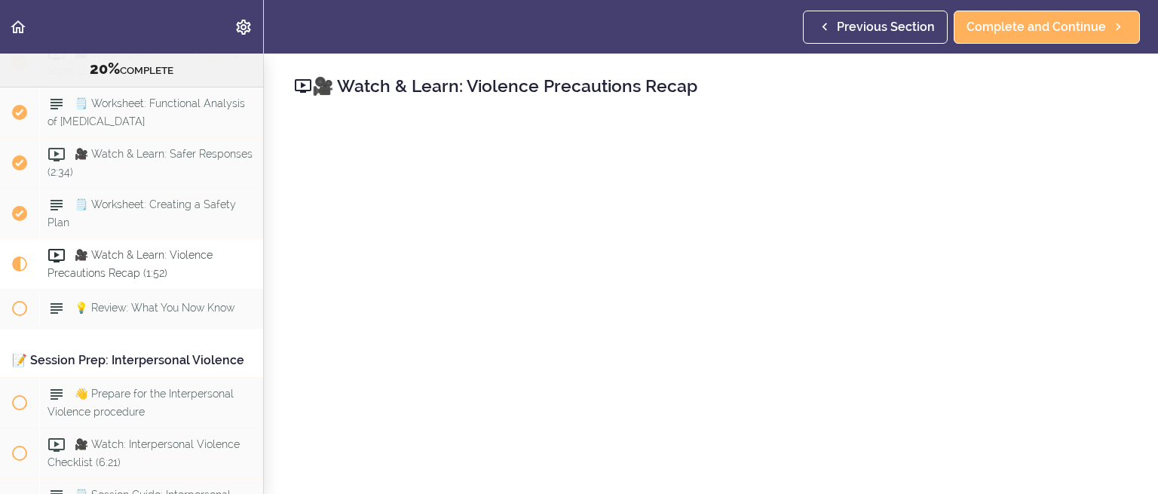
scroll to position [2119, 0]
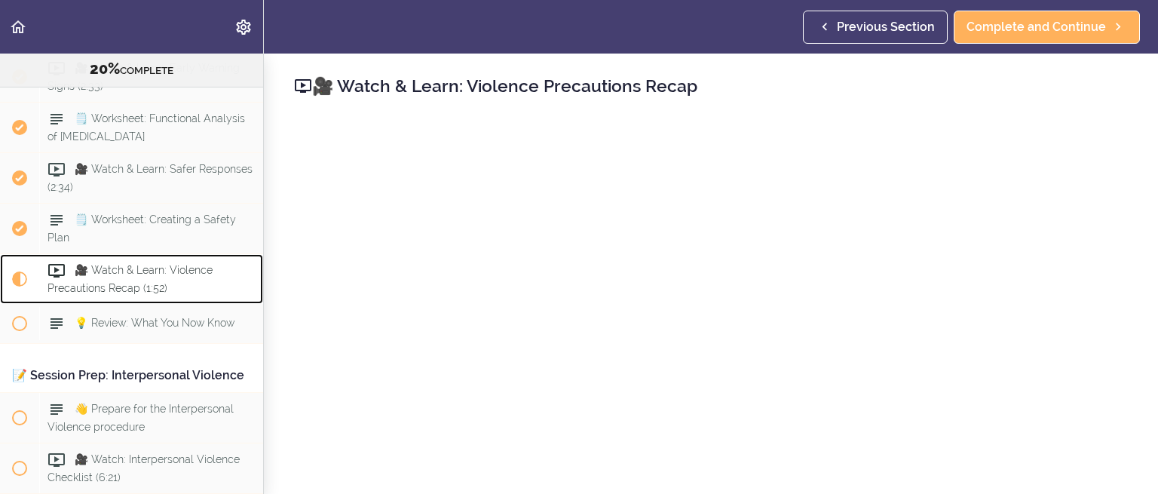
click at [72, 274] on div "🎥 Watch & Learn: Violence Precautions Recap (1:52)" at bounding box center [151, 279] width 224 height 50
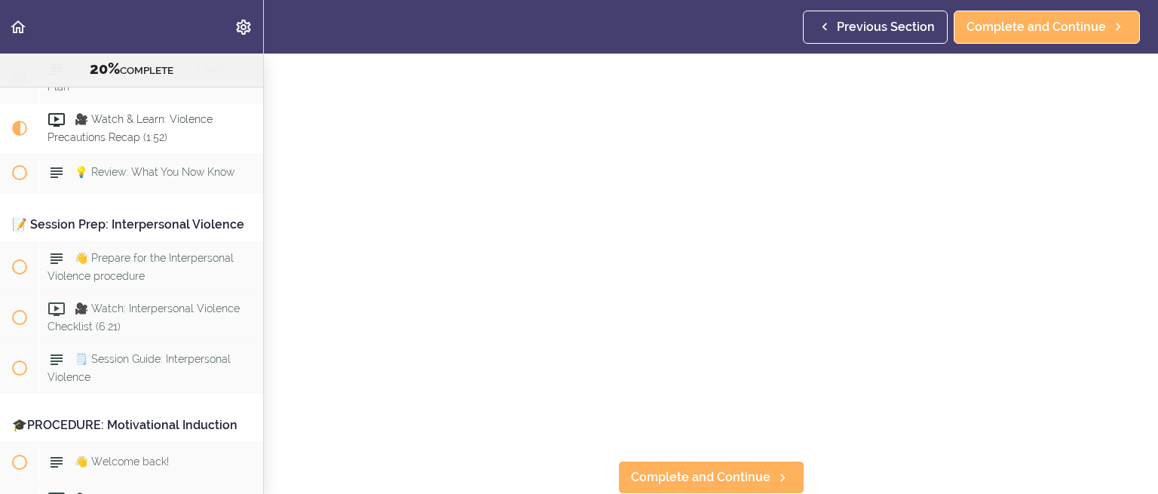
scroll to position [158, 0]
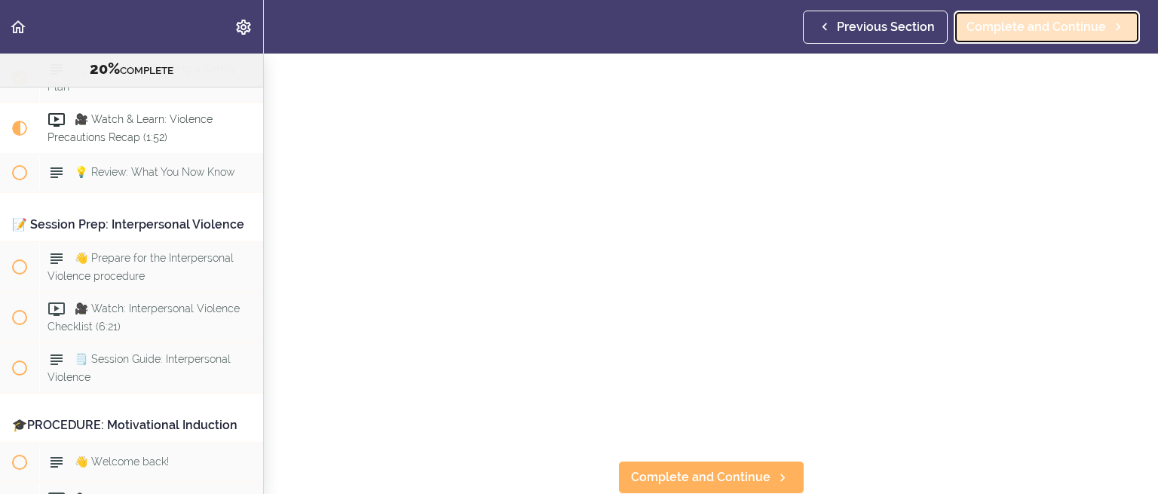
click at [1023, 31] on span "Complete and Continue" at bounding box center [1035, 27] width 139 height 18
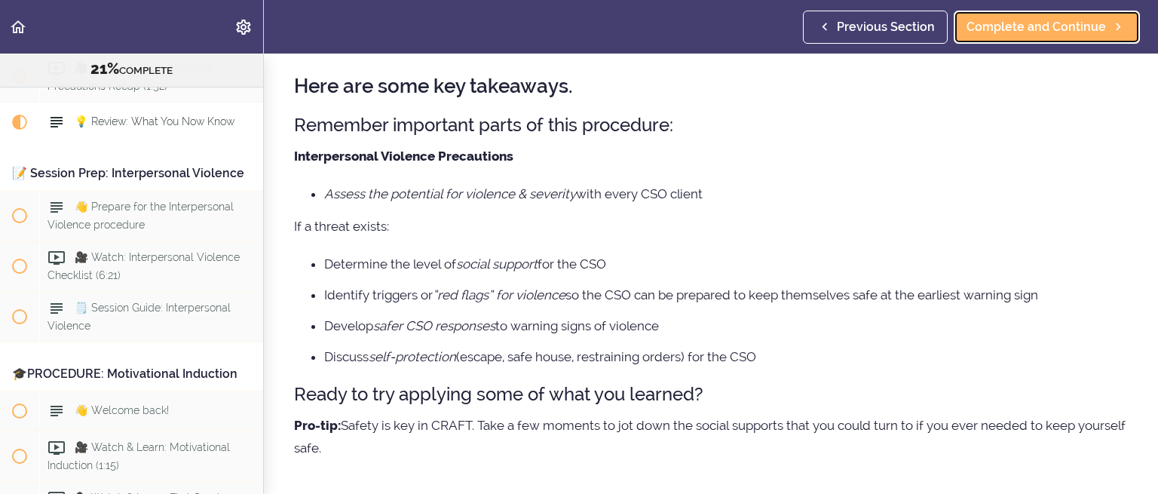
scroll to position [35, 0]
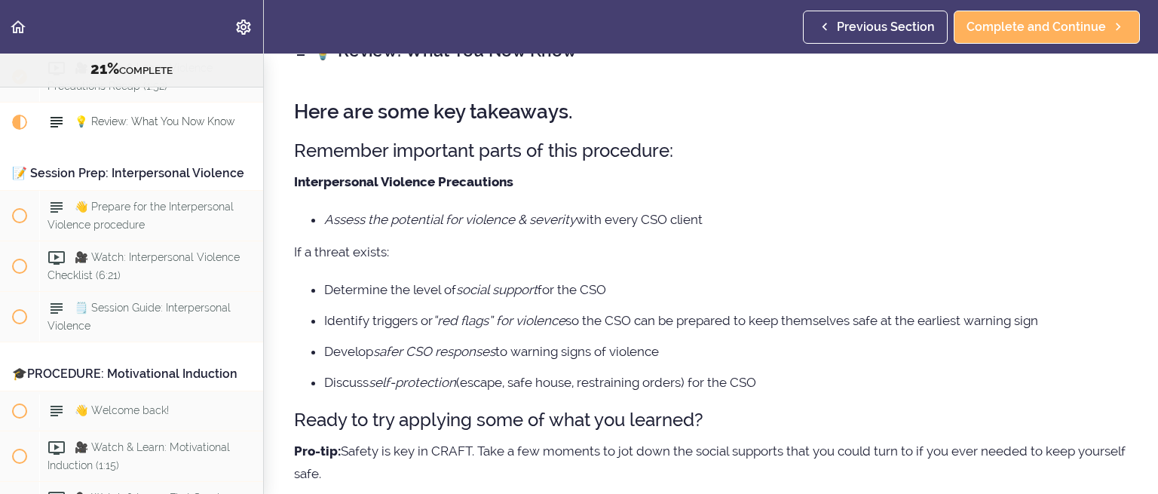
click at [720, 416] on h3 "Ready to try applying some of what you learned?" at bounding box center [711, 419] width 834 height 25
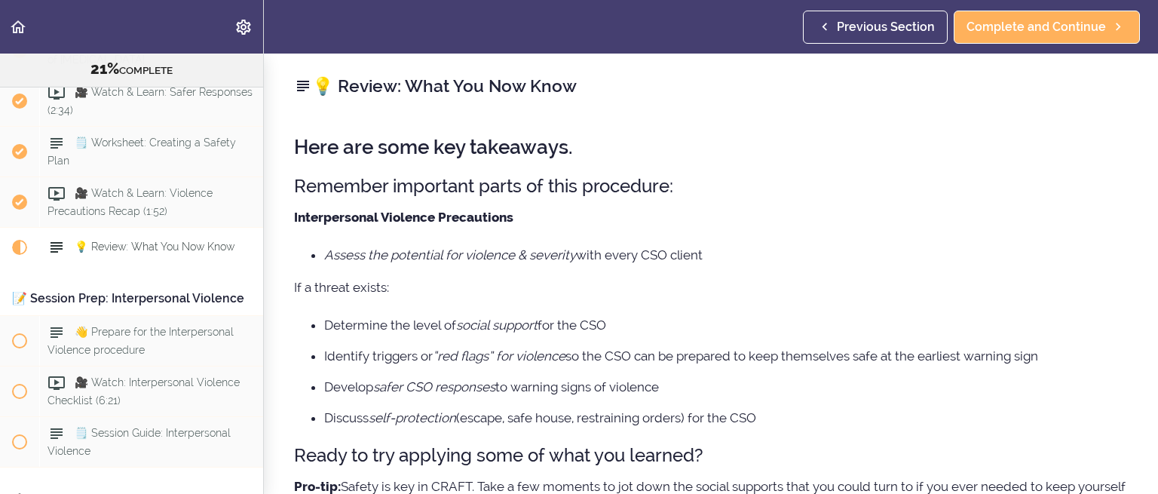
scroll to position [2171, 0]
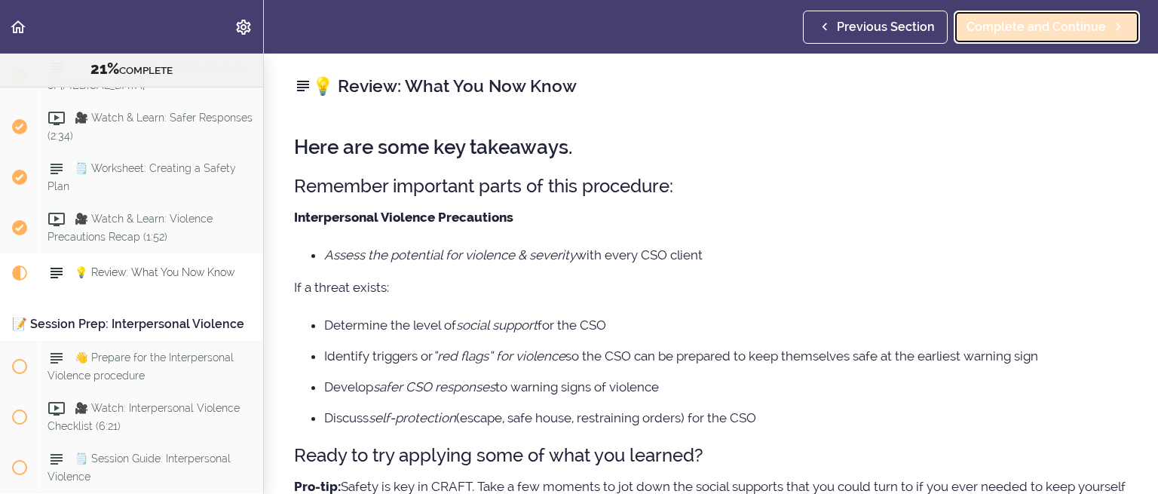
click at [991, 26] on span "Complete and Continue" at bounding box center [1035, 27] width 139 height 18
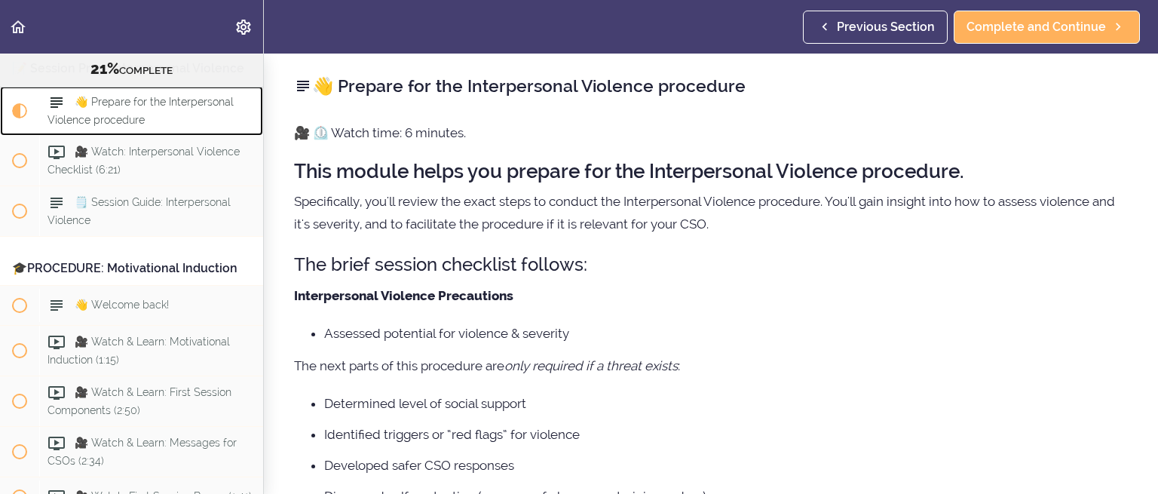
click at [188, 123] on span "👋 Prepare for the Interpersonal Violence procedure" at bounding box center [140, 110] width 186 height 29
click at [75, 125] on span "👋 Prepare for the Interpersonal Violence procedure" at bounding box center [140, 110] width 186 height 29
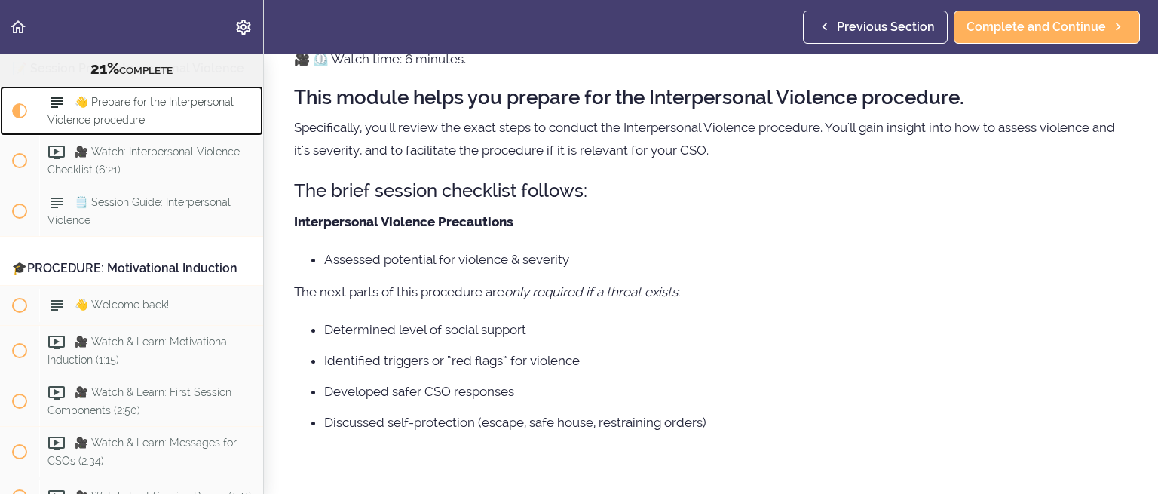
scroll to position [75, 0]
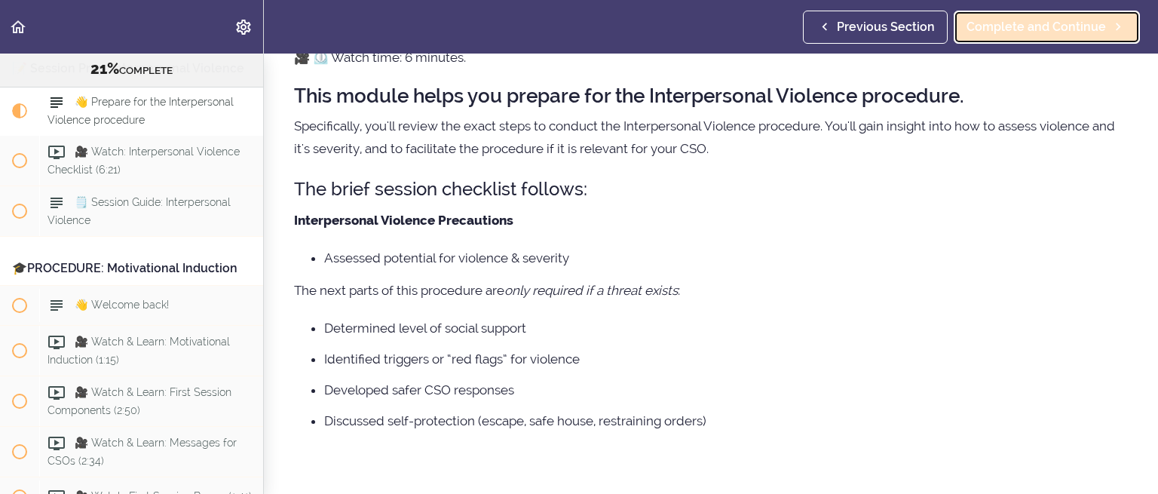
click at [989, 18] on span "Complete and Continue" at bounding box center [1035, 27] width 139 height 18
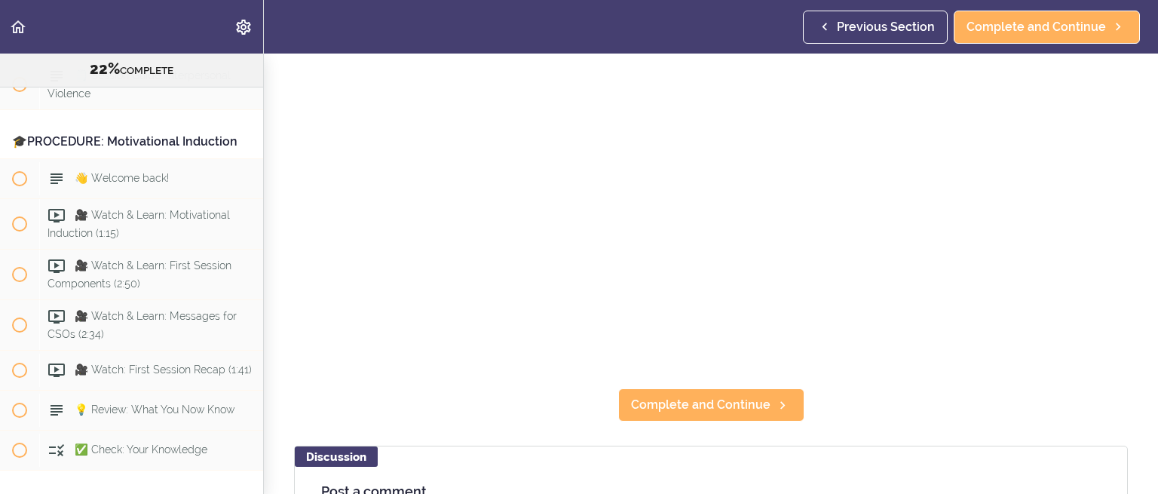
scroll to position [151, 0]
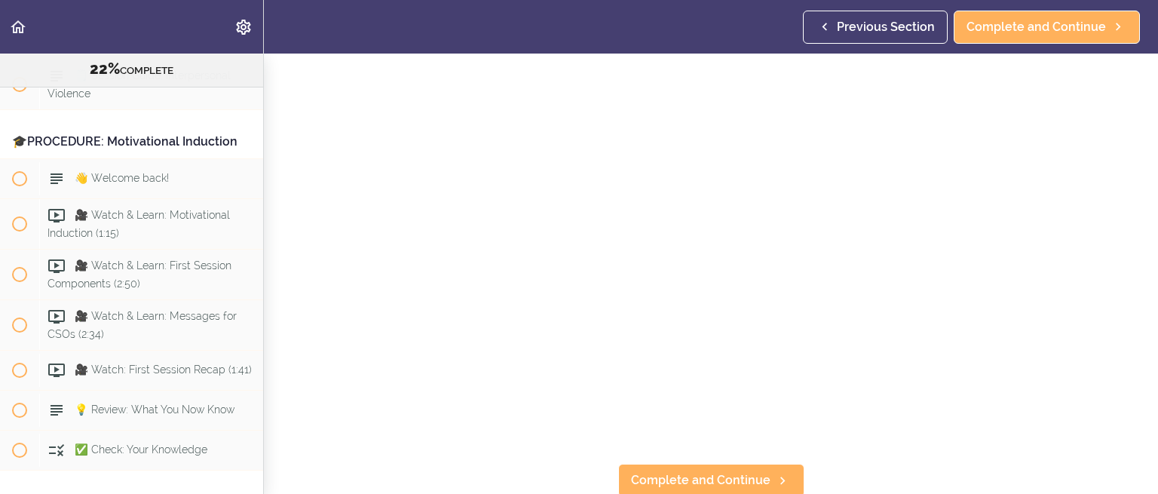
click at [853, 436] on section "Online Program: CRAFT Training for Professionals 22% COMPLETE 📜Introduction to …" at bounding box center [579, 274] width 1158 height 440
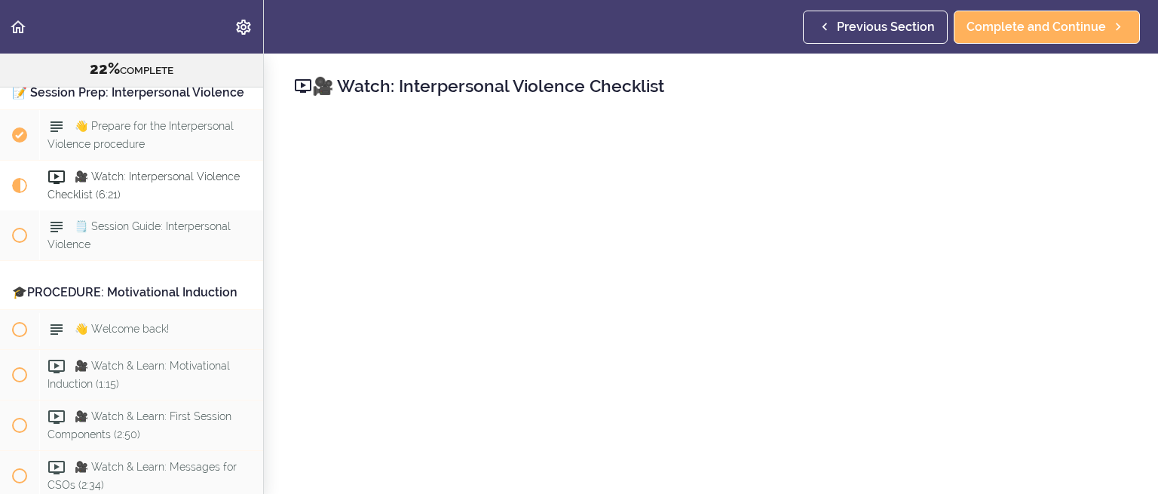
scroll to position [75, 0]
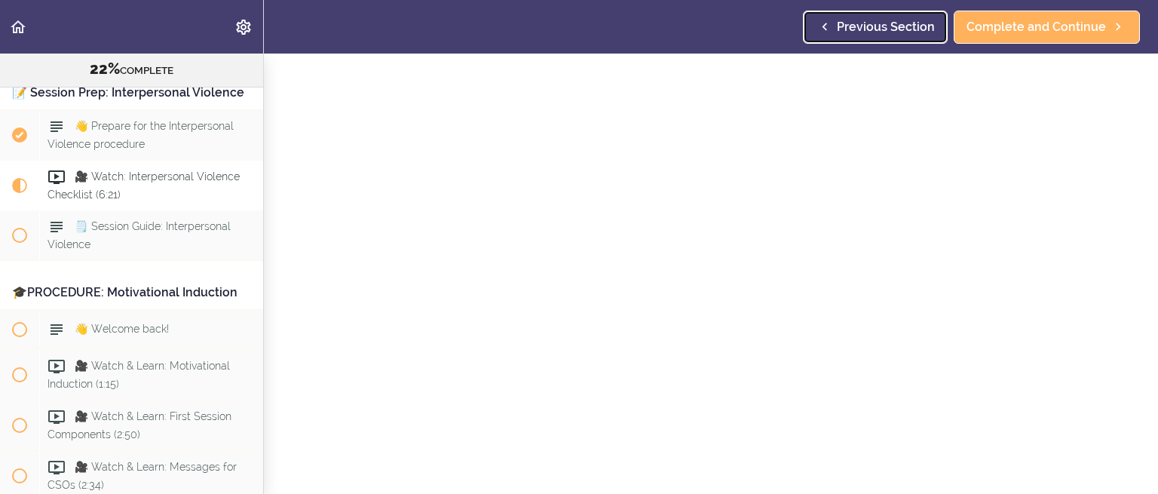
click at [827, 26] on use at bounding box center [824, 27] width 5 height 8
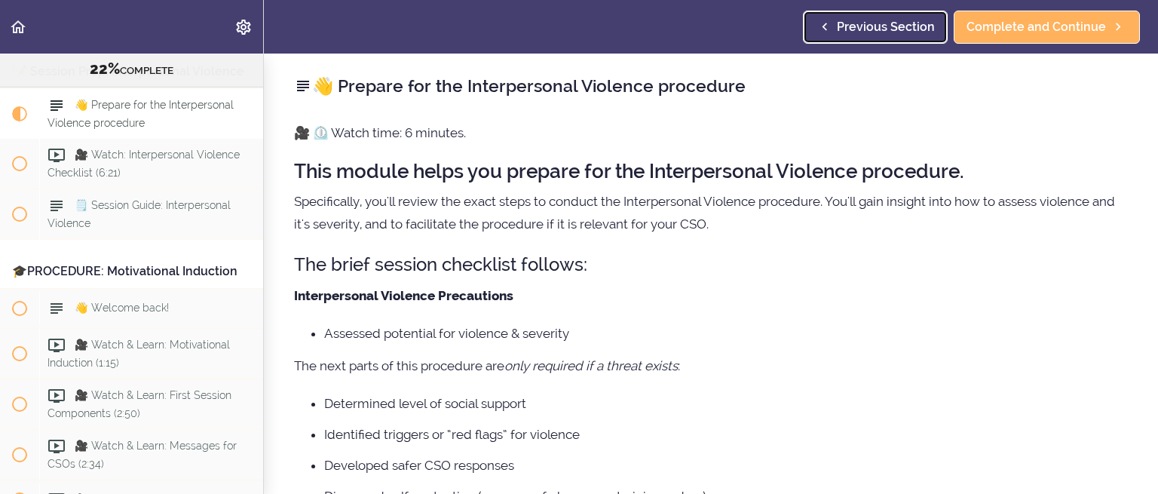
scroll to position [2427, 0]
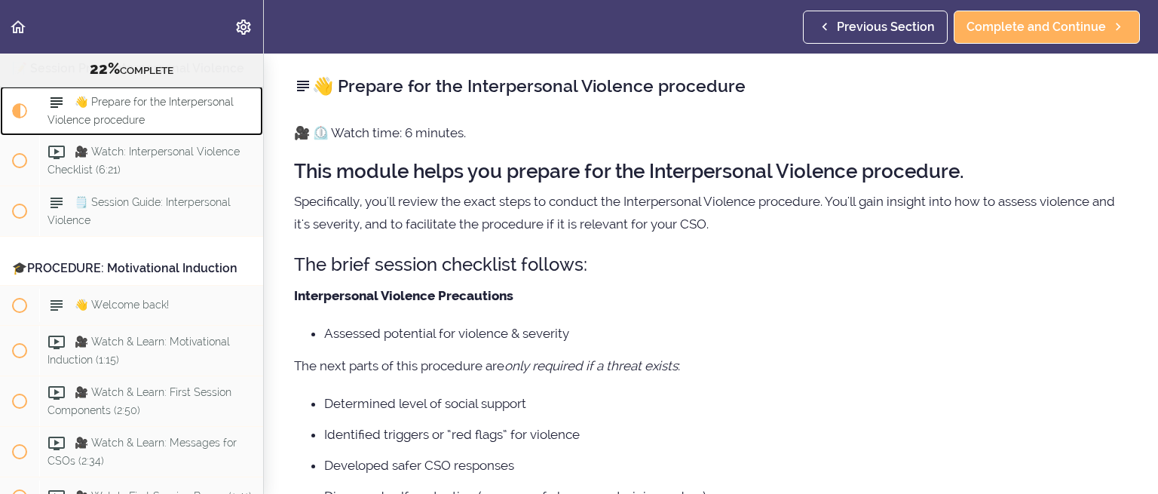
click at [144, 136] on div "👋 Prepare for the Interpersonal Violence procedure" at bounding box center [151, 111] width 224 height 50
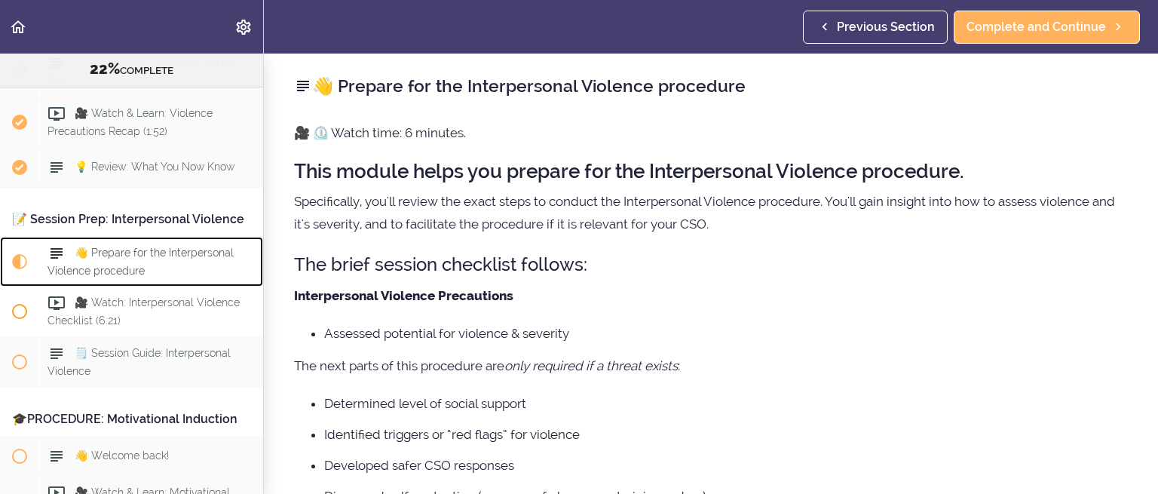
scroll to position [2352, 0]
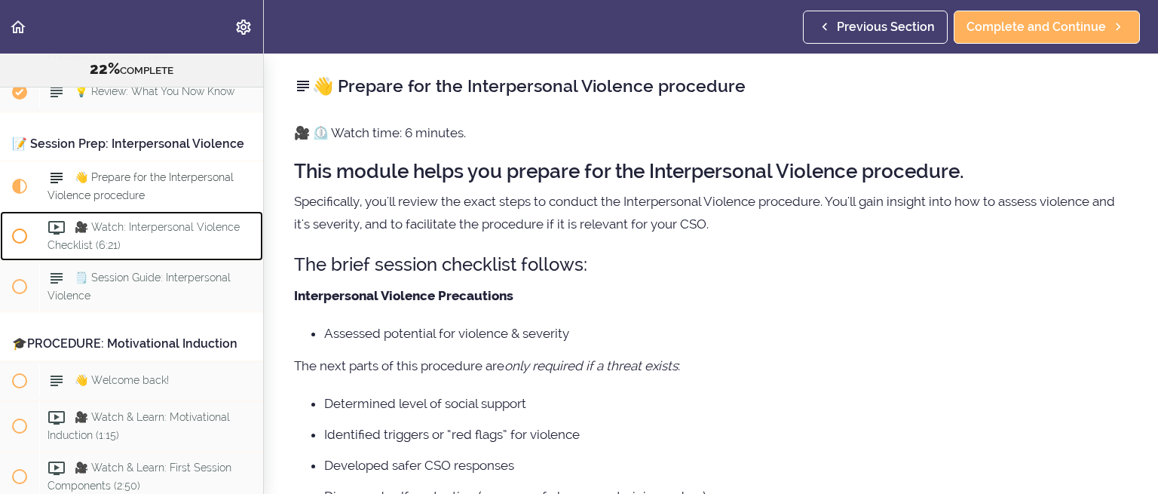
click at [145, 261] on div "🎥 Watch: Interpersonal Violence Checklist (6:21)" at bounding box center [151, 236] width 224 height 50
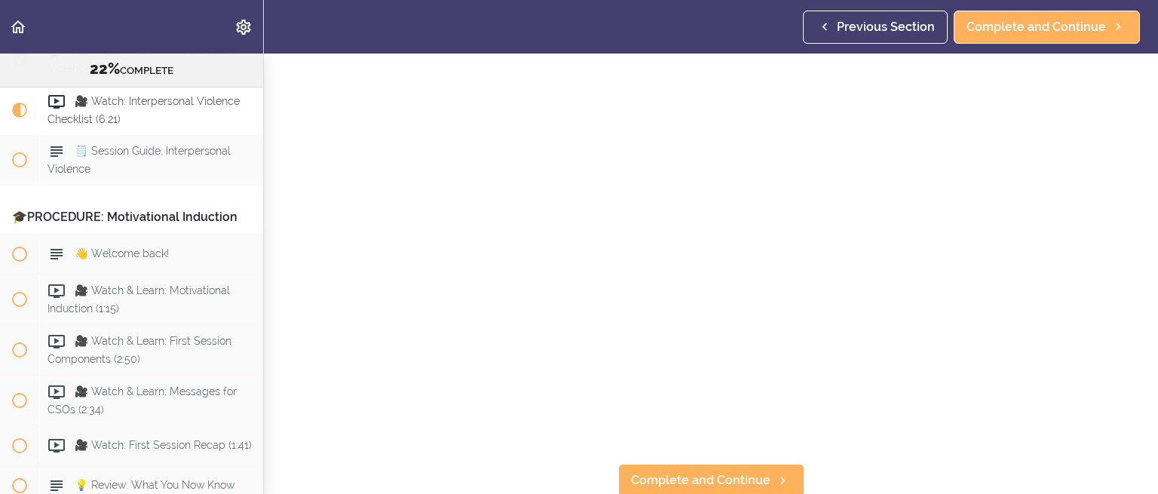
scroll to position [75, 0]
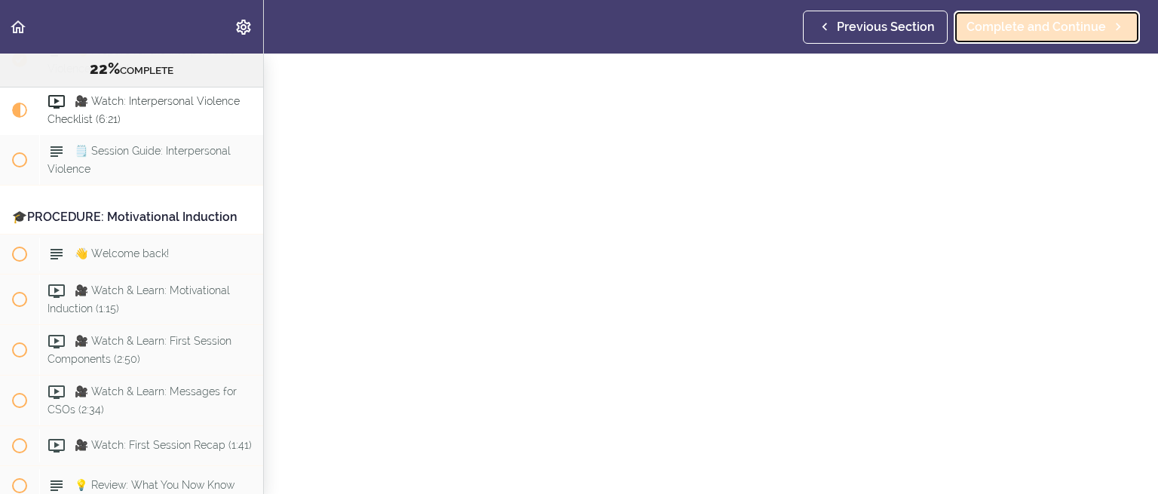
click at [993, 28] on span "Complete and Continue" at bounding box center [1035, 27] width 139 height 18
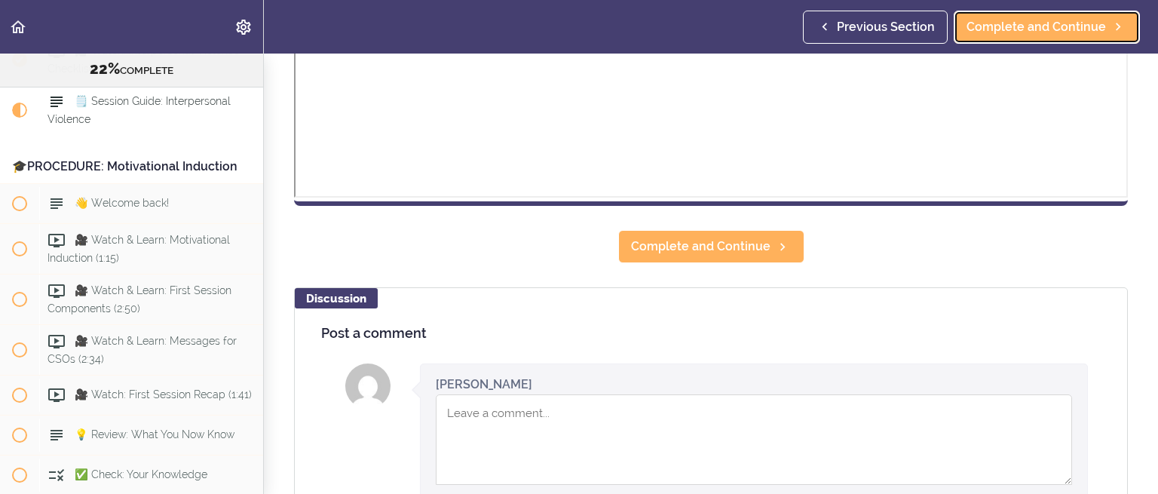
scroll to position [595, 0]
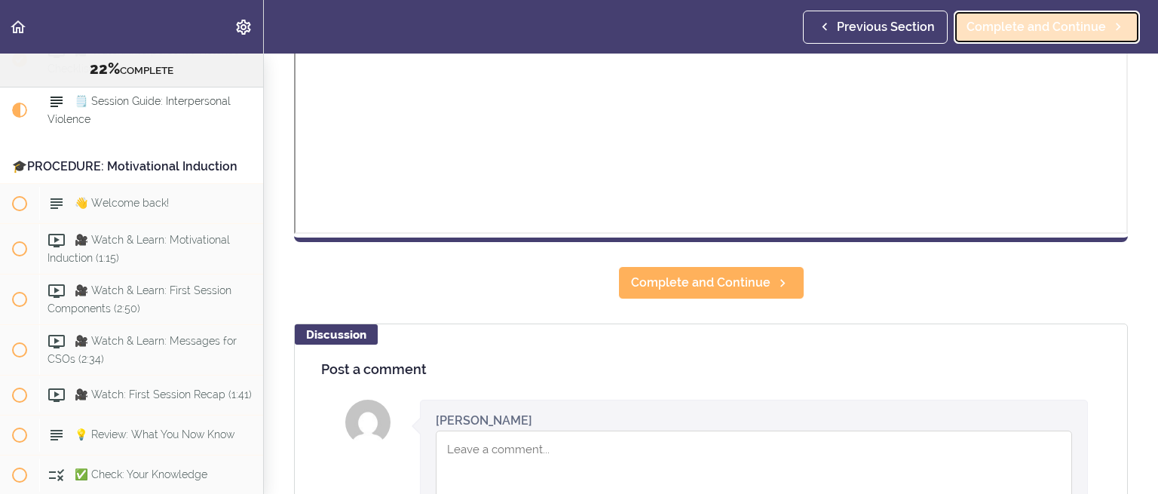
click at [995, 23] on span "Complete and Continue" at bounding box center [1035, 27] width 139 height 18
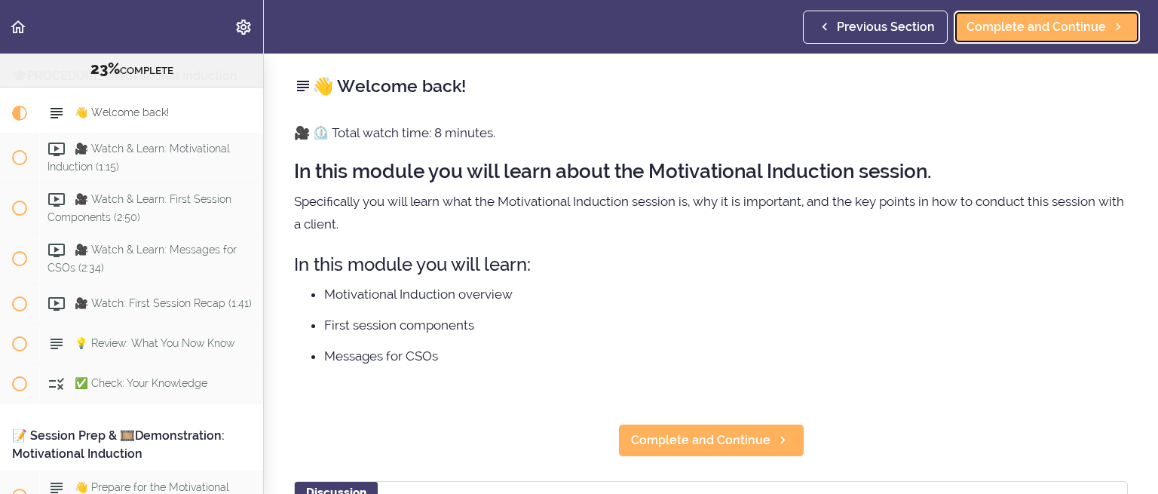
scroll to position [2628, 0]
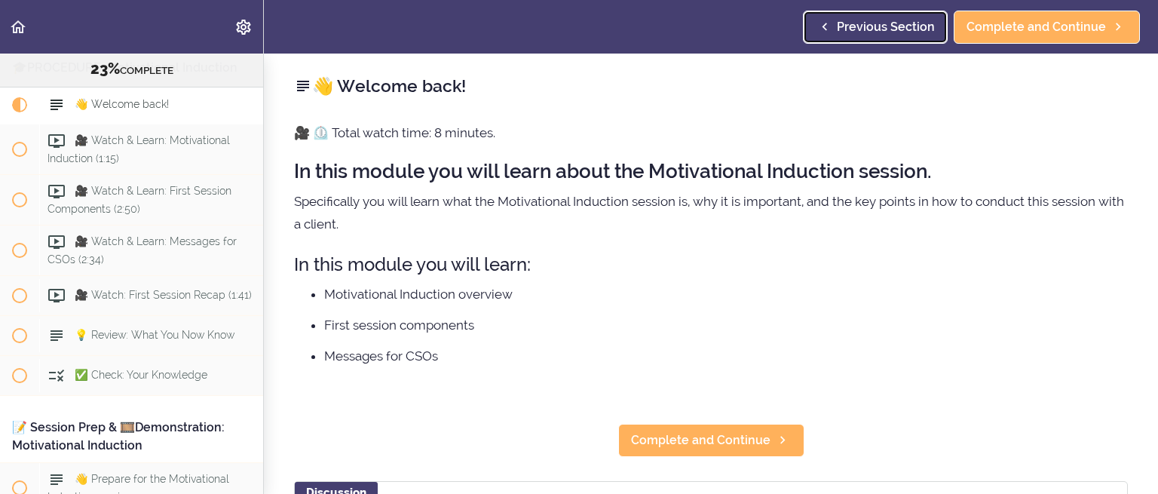
click at [827, 25] on use at bounding box center [824, 27] width 5 height 8
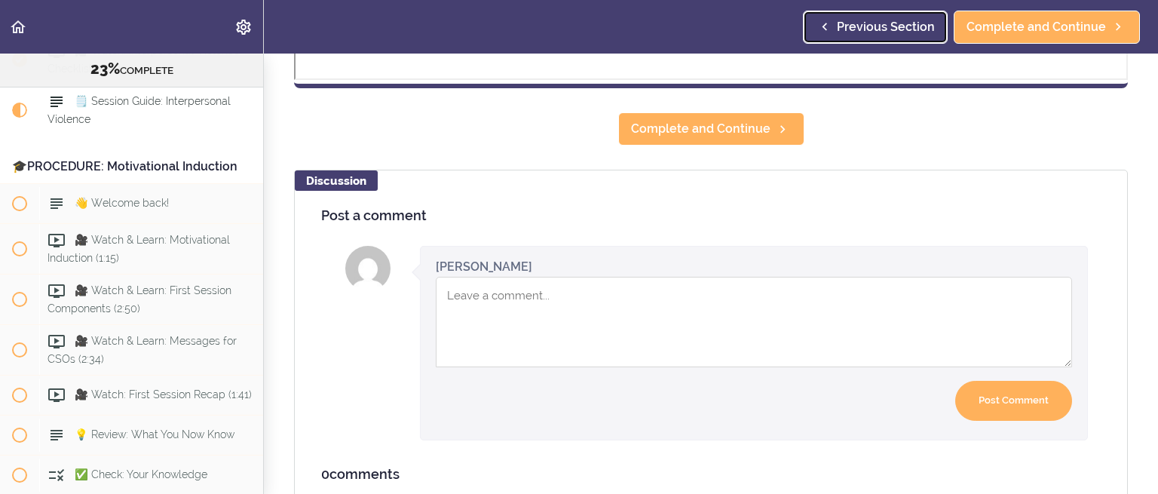
scroll to position [754, 0]
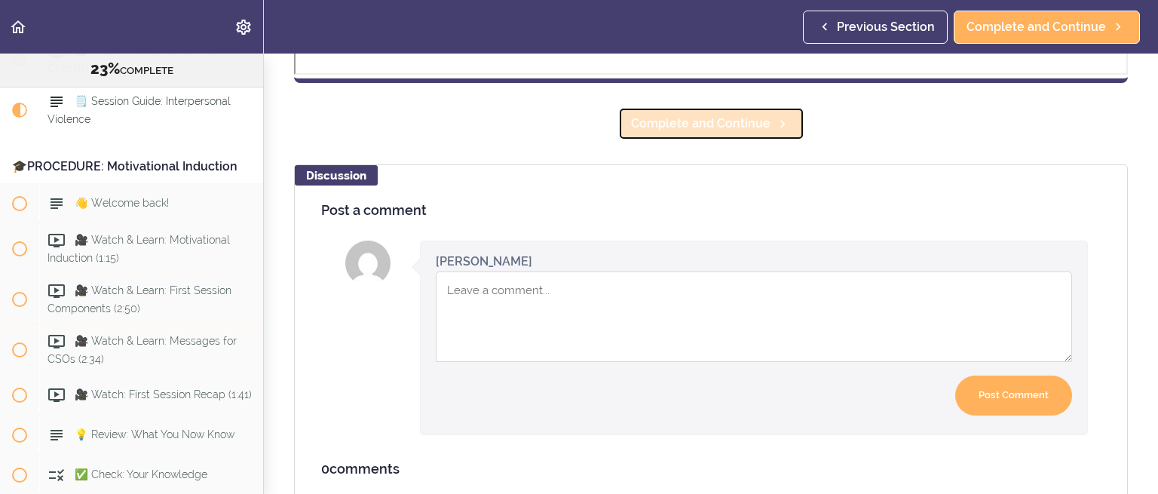
click at [773, 127] on icon at bounding box center [782, 124] width 18 height 16
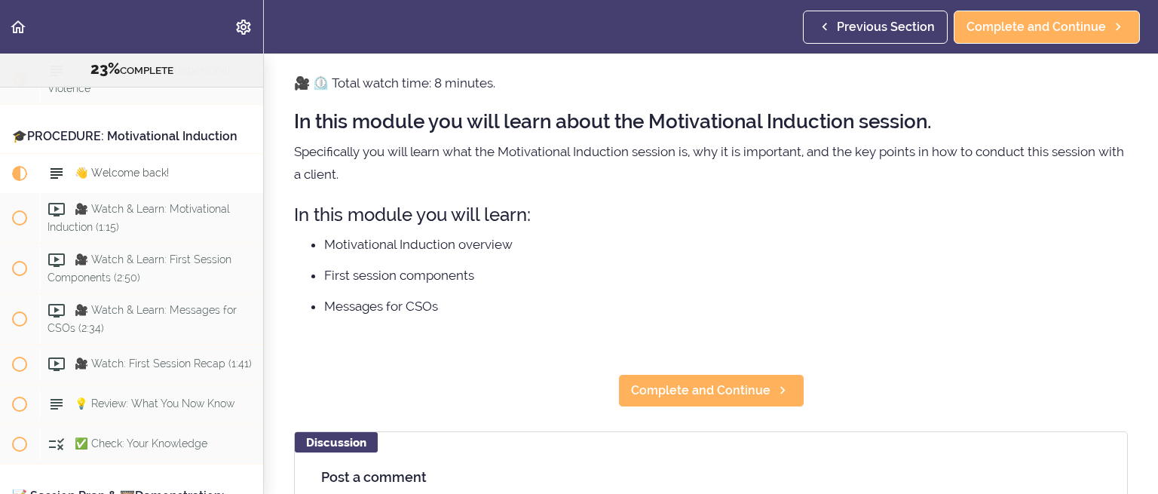
scroll to position [2628, 0]
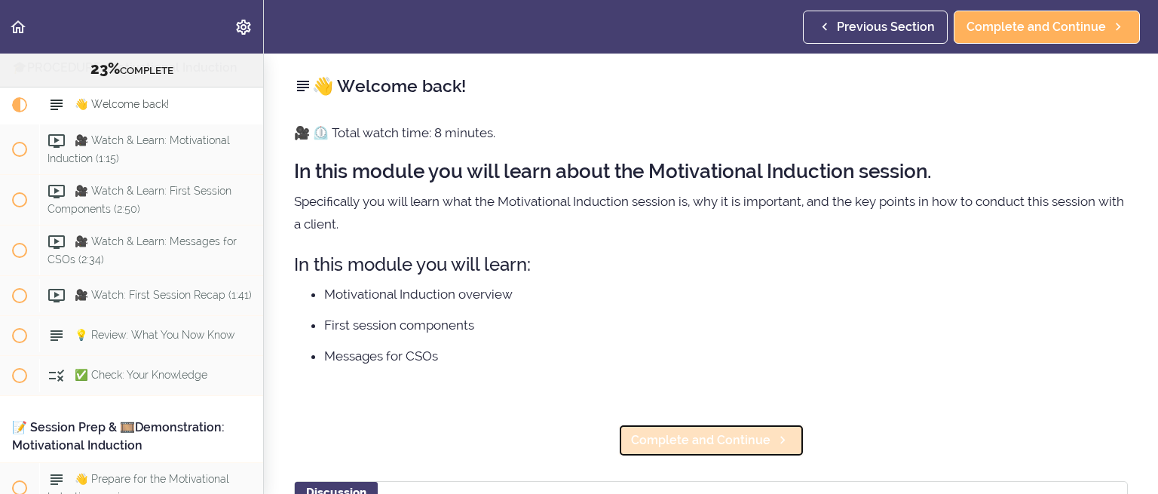
click at [754, 424] on link "Complete and Continue" at bounding box center [711, 440] width 186 height 33
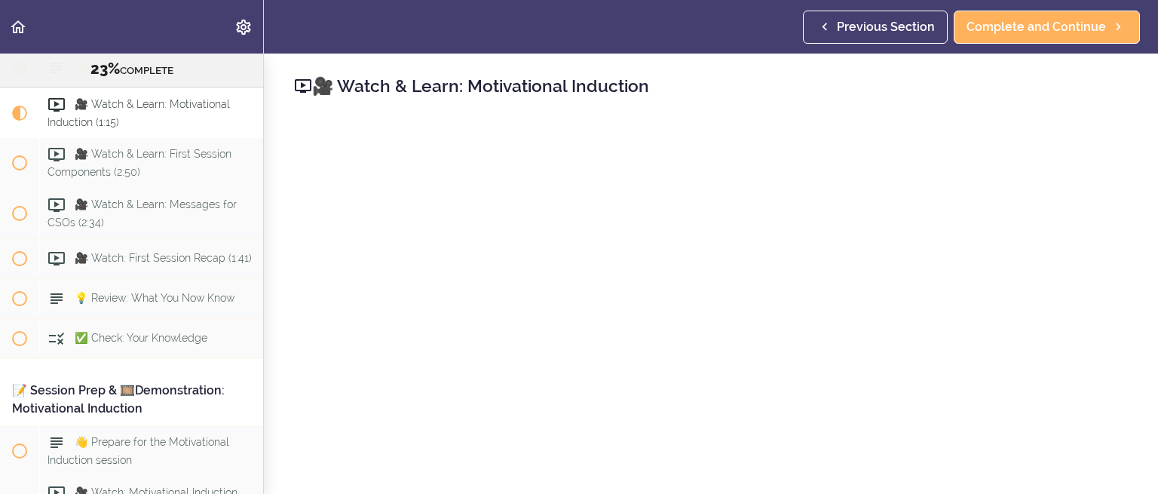
scroll to position [2668, 0]
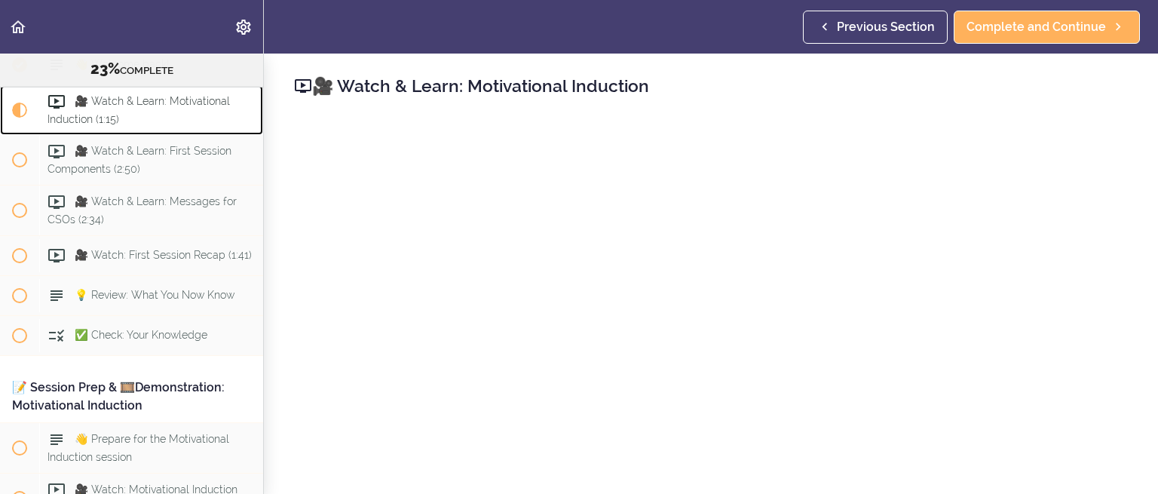
click at [44, 126] on div "🎥 Watch & Learn: Motivational Induction (1:15)" at bounding box center [151, 110] width 224 height 50
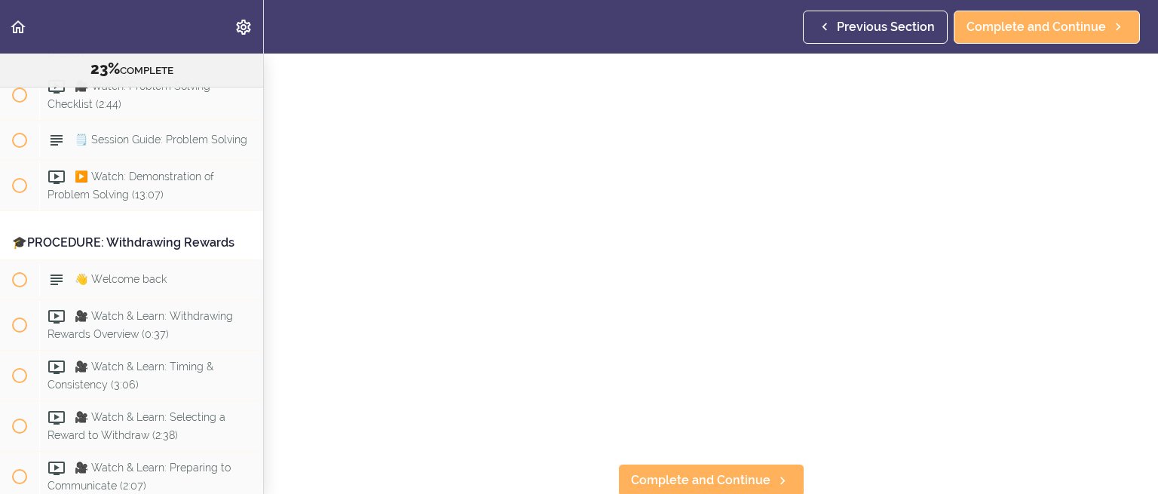
scroll to position [75, 0]
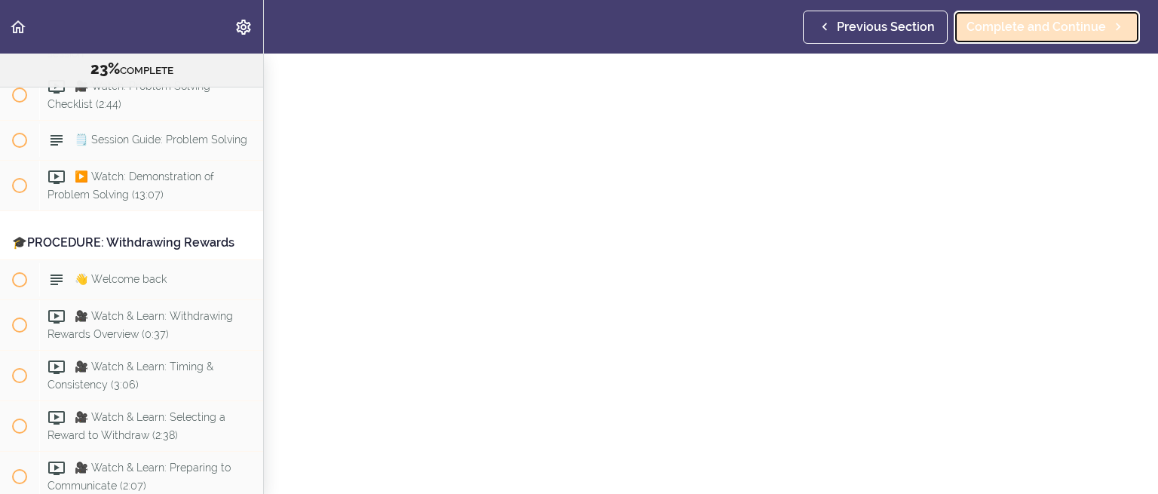
click at [998, 23] on span "Complete and Continue" at bounding box center [1035, 27] width 139 height 18
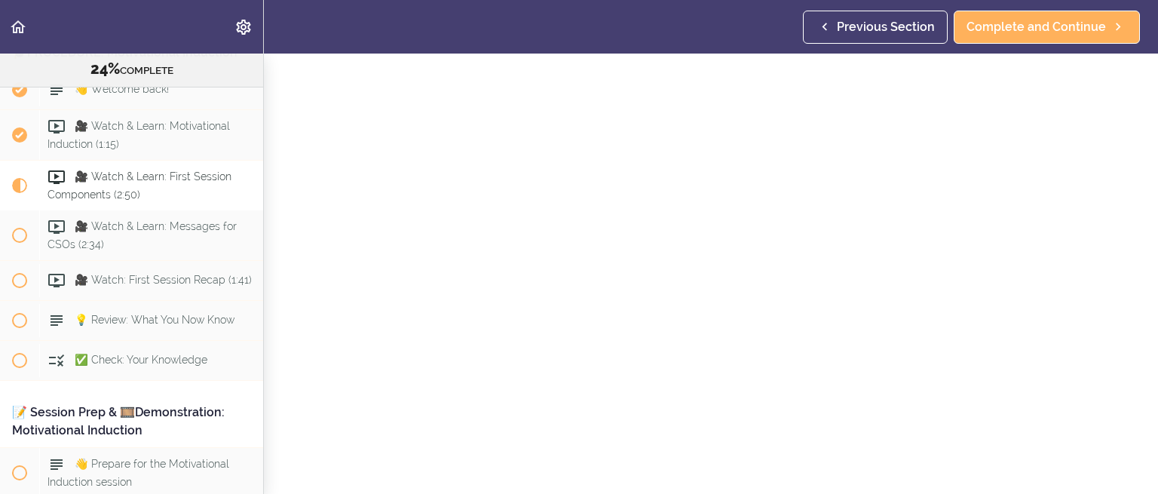
scroll to position [151, 0]
